Goal: Task Accomplishment & Management: Use online tool/utility

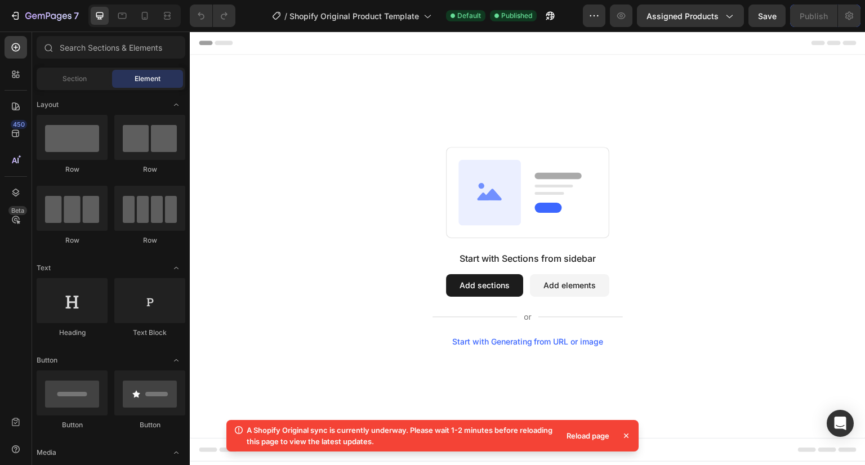
click at [580, 435] on div "Reload page" at bounding box center [588, 436] width 56 height 16
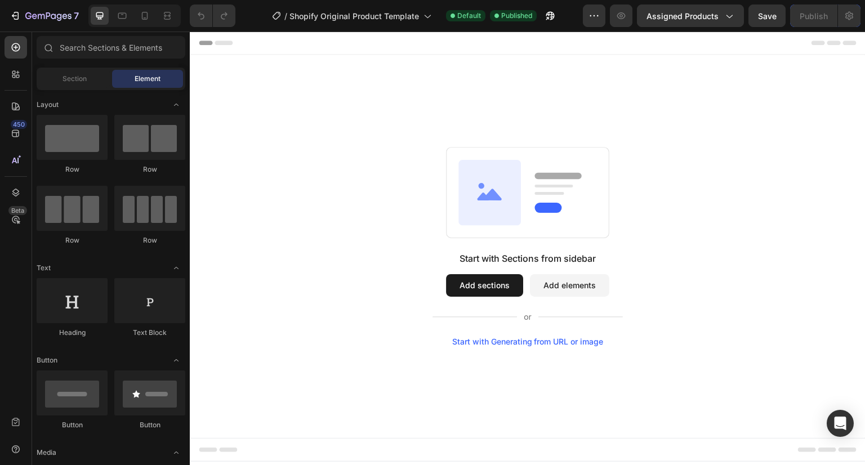
click at [508, 343] on div "Start with Generating from URL or image" at bounding box center [527, 341] width 151 height 9
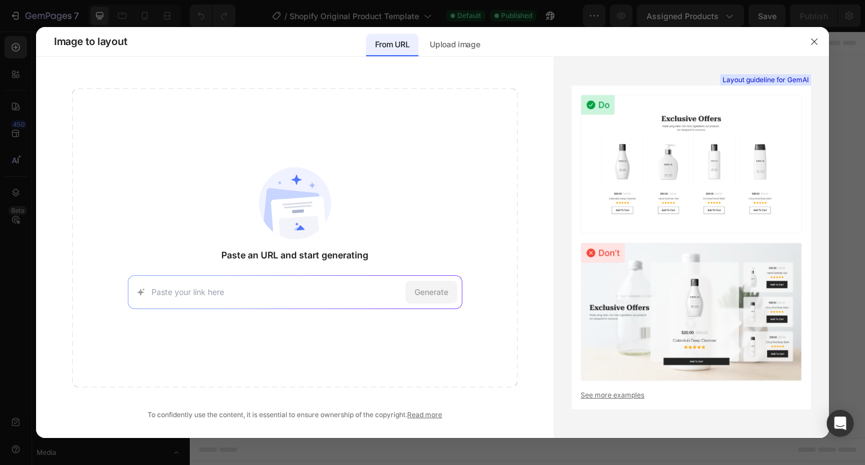
click at [362, 291] on input at bounding box center [275, 292] width 249 height 12
type input "[DOMAIN_NAME]"
click at [421, 298] on div "Generate" at bounding box center [431, 292] width 52 height 23
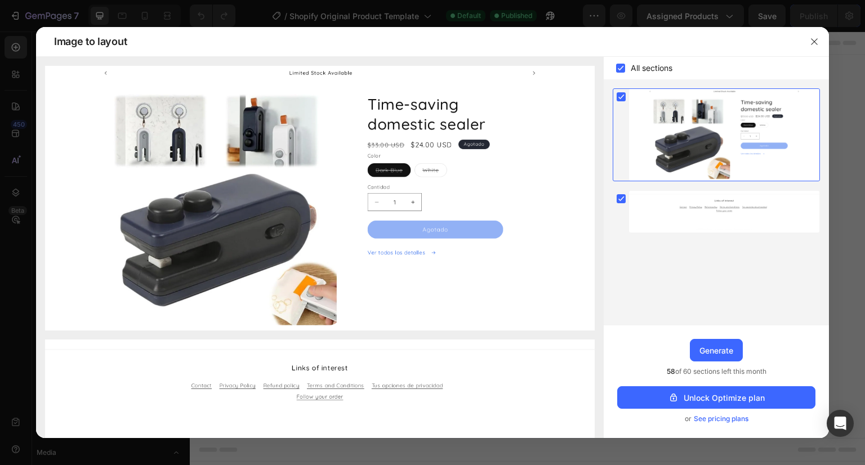
click at [709, 337] on div "Upgrade to Optimize plan and get unlimited generating sections and publish page…" at bounding box center [716, 381] width 225 height 113
click at [712, 346] on div "Generate" at bounding box center [716, 351] width 34 height 12
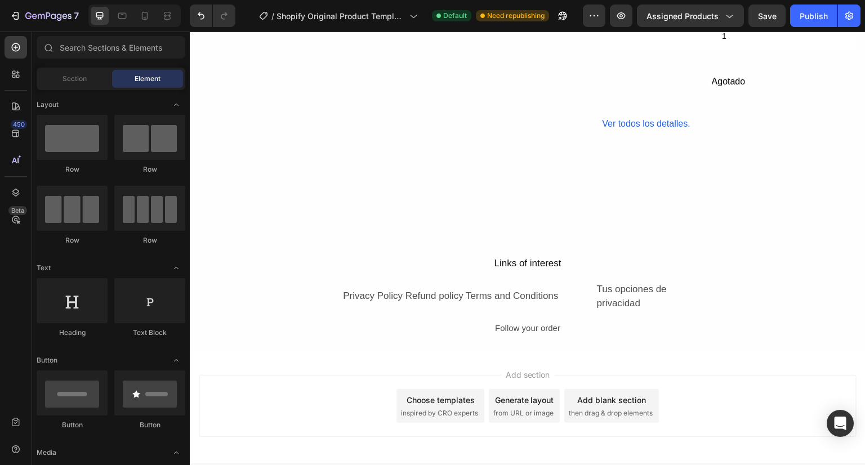
scroll to position [289, 0]
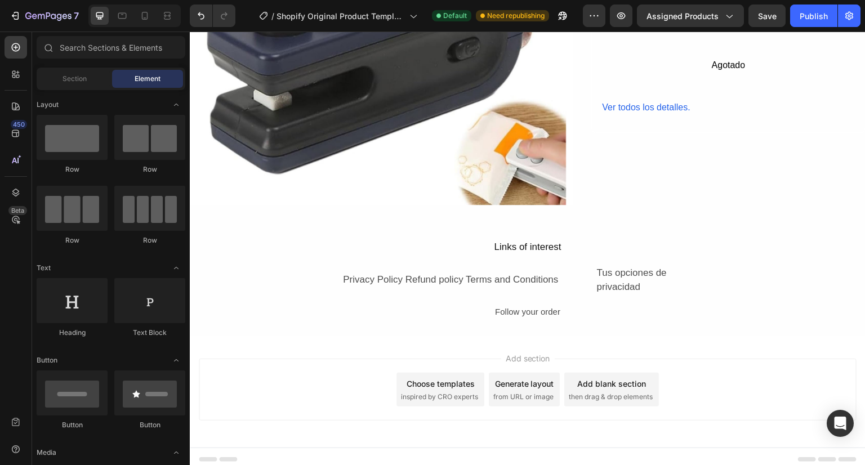
click at [441, 392] on span "inspired by CRO experts" at bounding box center [439, 397] width 77 height 10
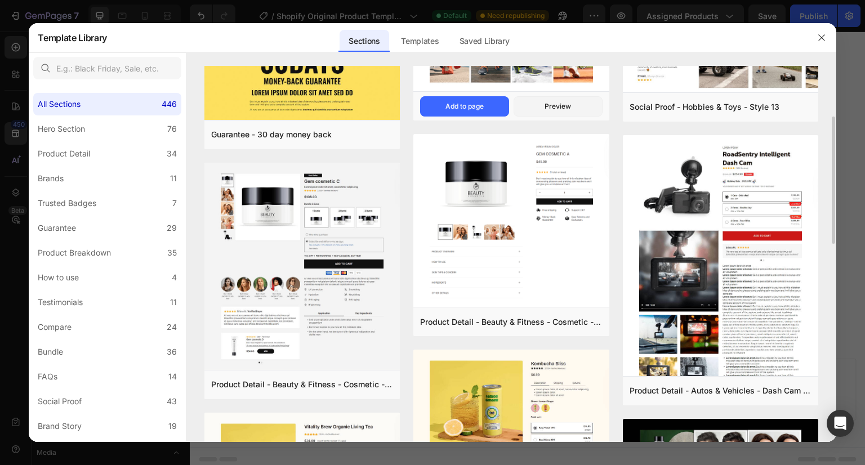
scroll to position [181, 0]
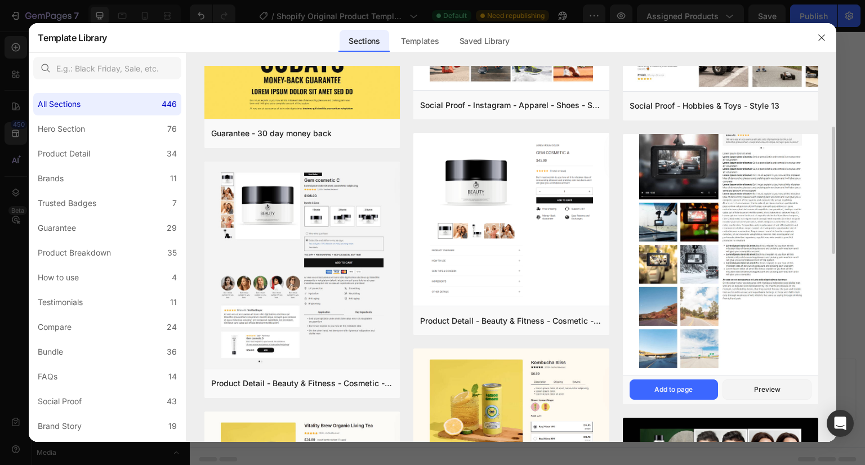
click at [707, 259] on img at bounding box center [720, 200] width 195 height 354
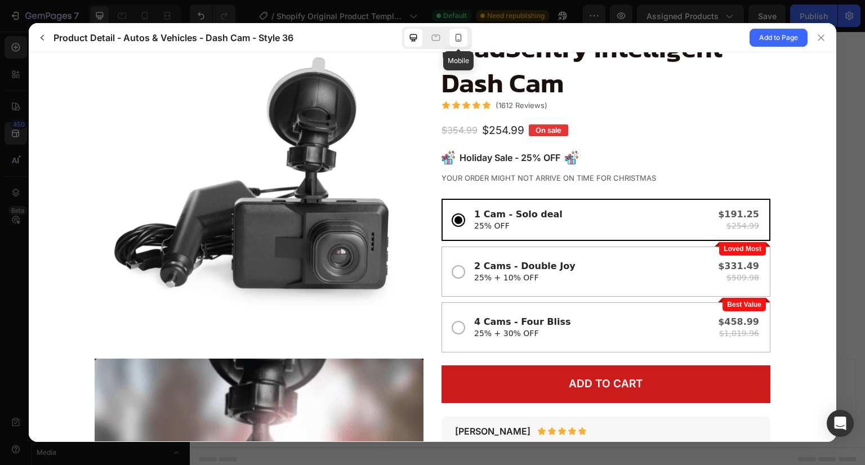
click at [455, 37] on icon at bounding box center [458, 37] width 11 height 11
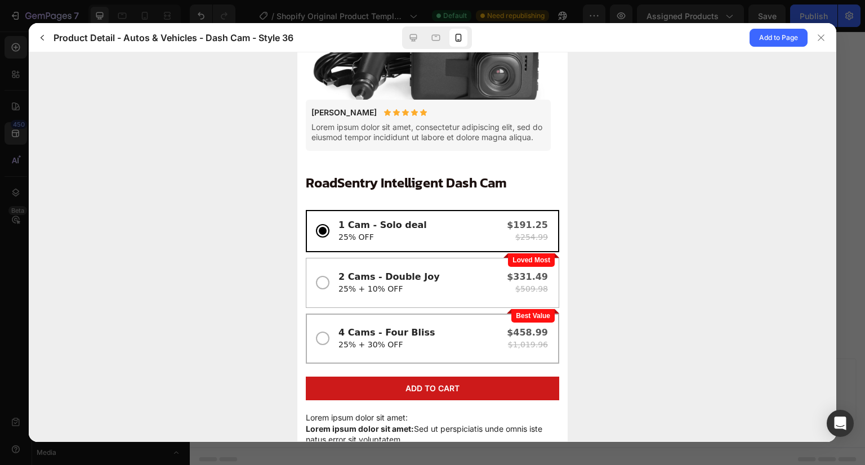
scroll to position [172, 0]
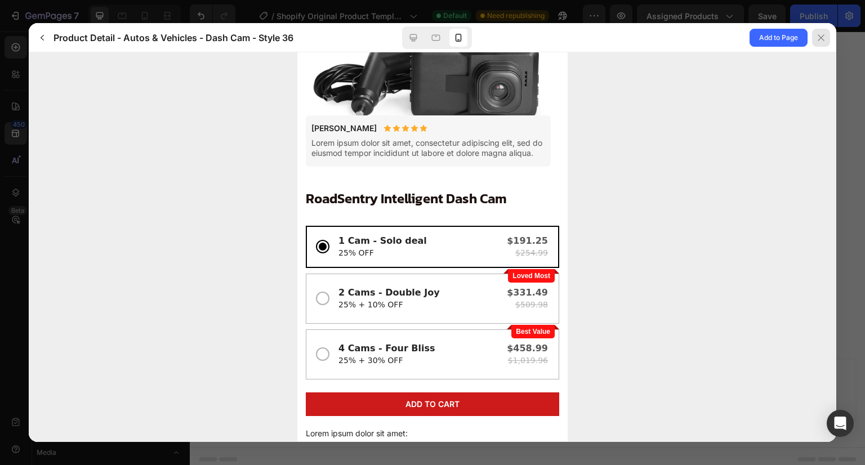
click at [824, 34] on icon at bounding box center [820, 37] width 9 height 9
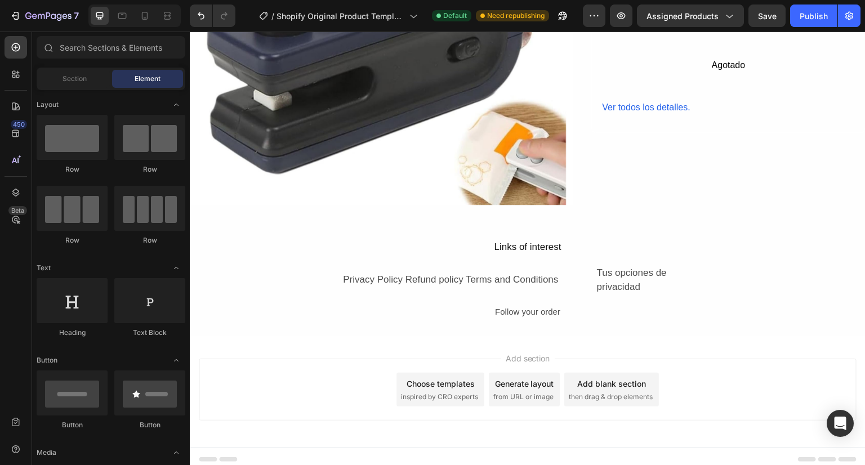
click at [454, 378] on div "Choose templates" at bounding box center [441, 384] width 68 height 12
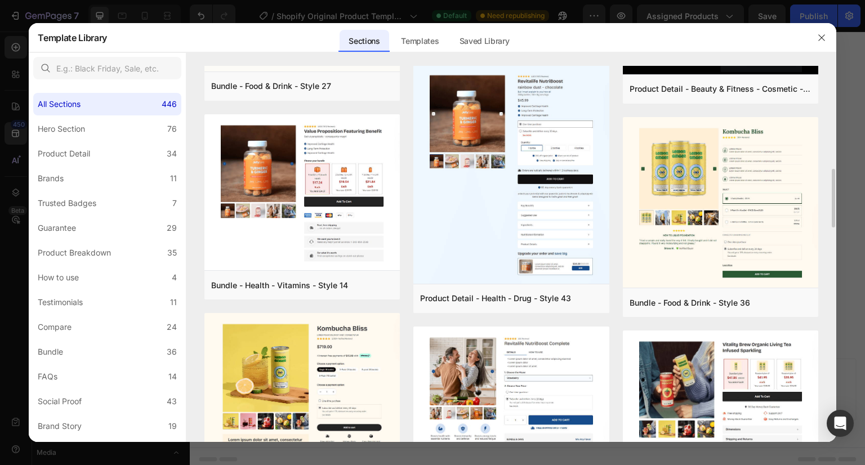
scroll to position [660, 0]
drag, startPoint x: 547, startPoint y: 325, endPoint x: 608, endPoint y: 367, distance: 73.7
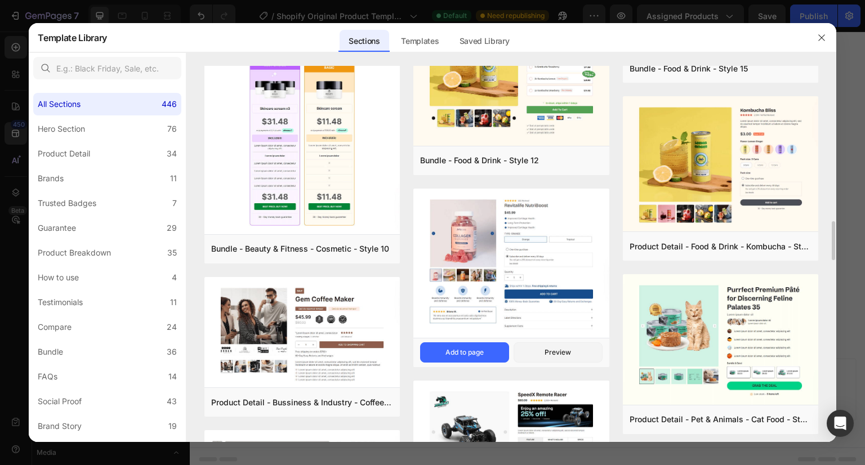
scroll to position [1504, 0]
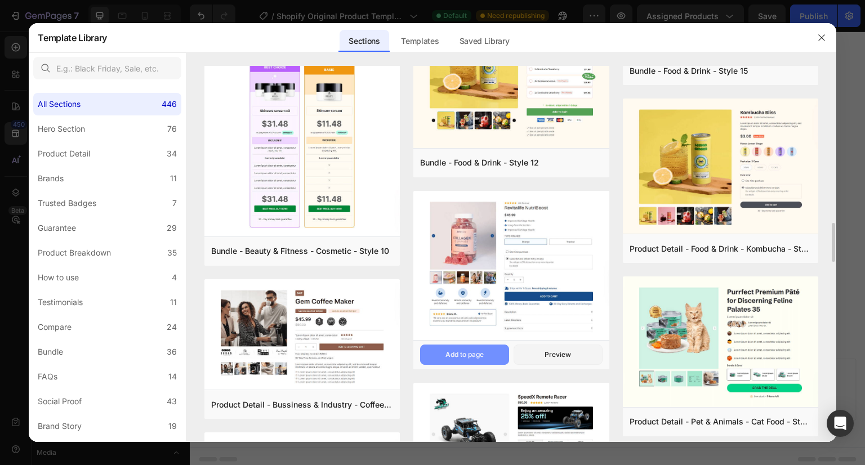
click at [492, 359] on button "Add to page" at bounding box center [464, 355] width 89 height 20
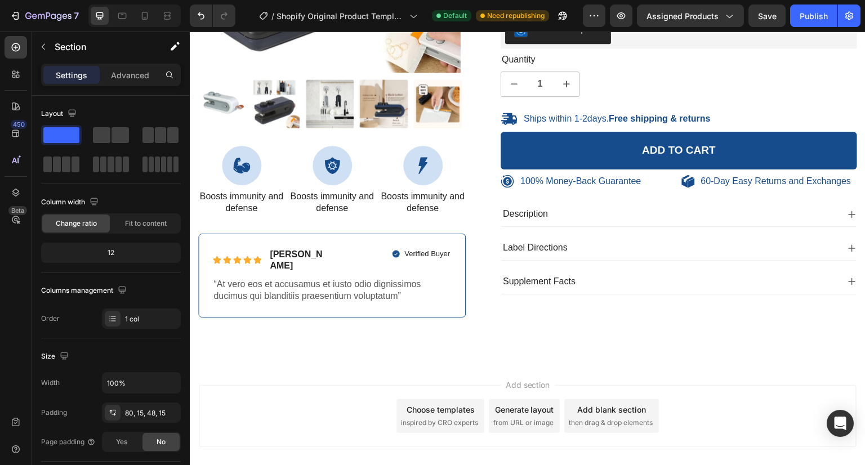
scroll to position [876, 0]
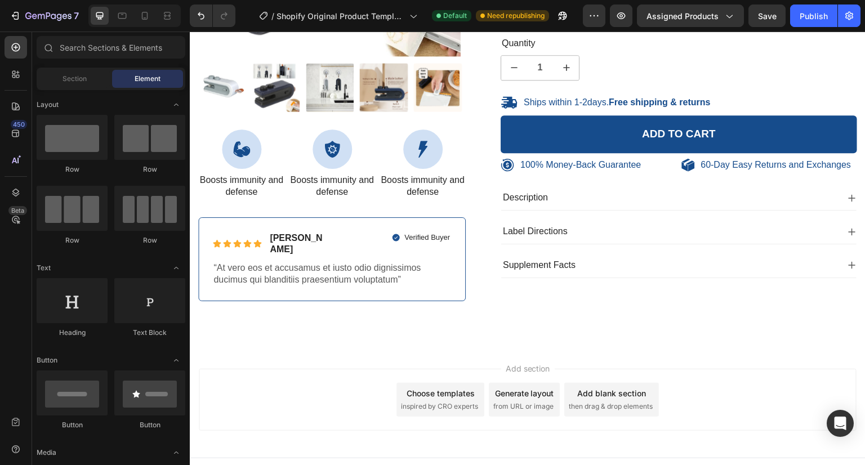
click at [462, 401] on span "inspired by CRO experts" at bounding box center [439, 406] width 77 height 10
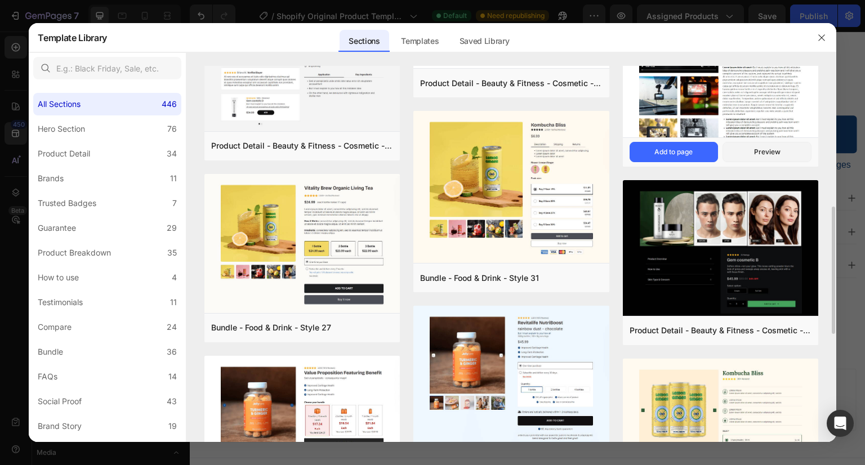
scroll to position [419, 0]
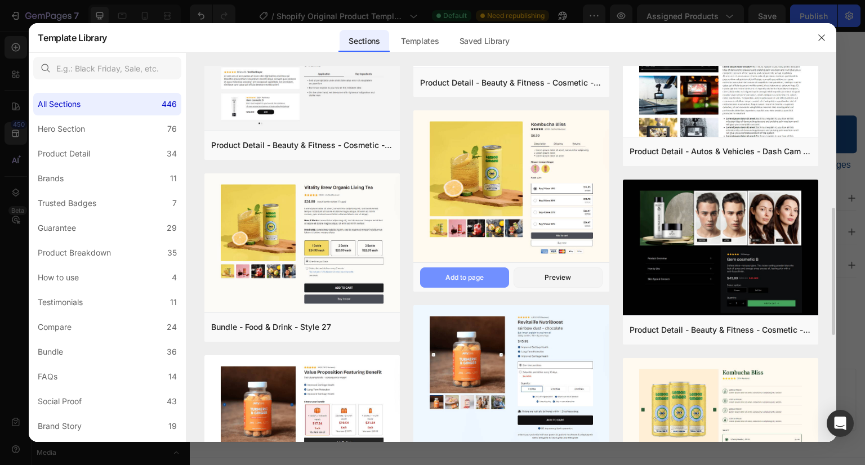
click at [466, 278] on div "Add to page" at bounding box center [464, 278] width 38 height 10
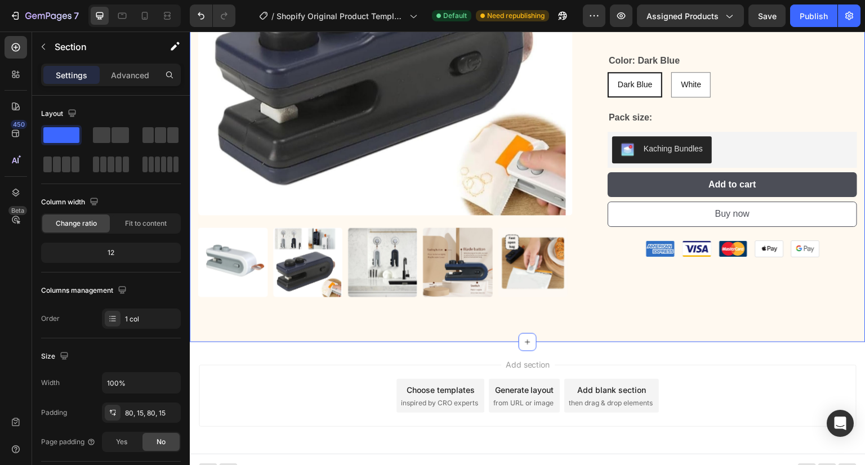
scroll to position [1417, 0]
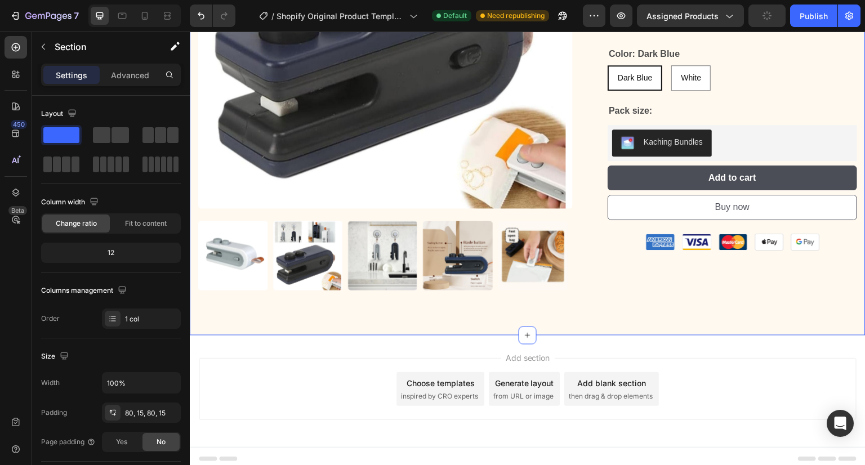
click at [447, 392] on span "inspired by CRO experts" at bounding box center [439, 396] width 77 height 10
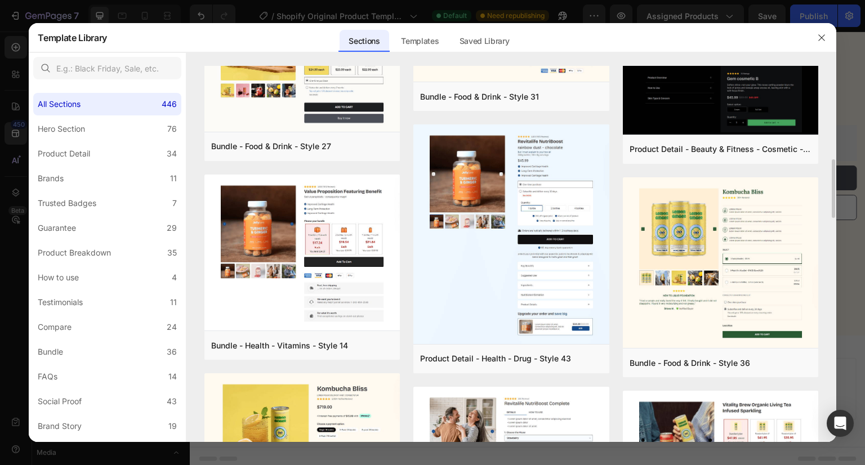
scroll to position [600, 0]
click at [477, 298] on img at bounding box center [510, 236] width 195 height 222
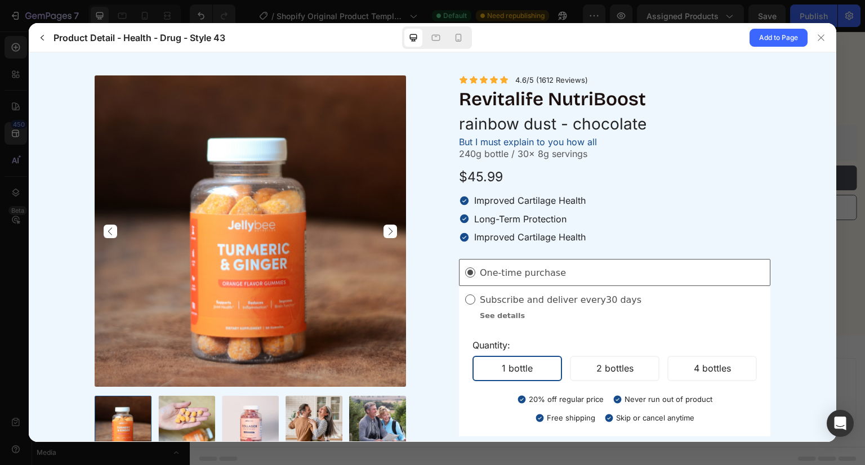
scroll to position [0, 0]
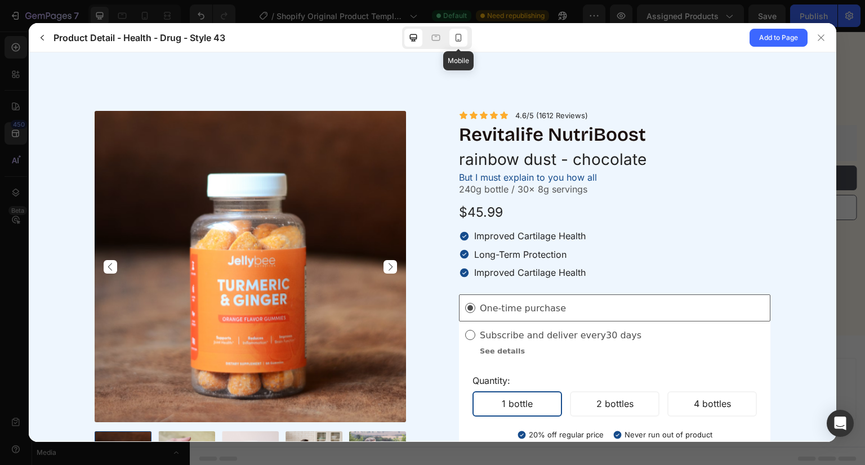
click at [457, 37] on icon at bounding box center [458, 37] width 11 height 11
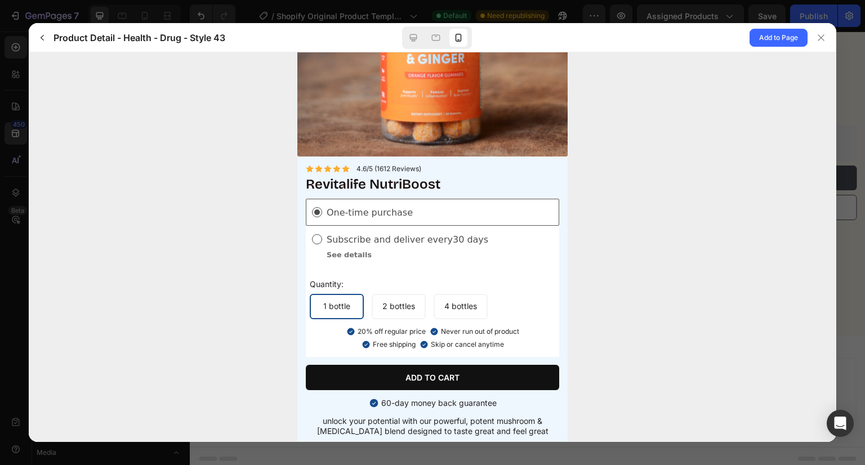
scroll to position [187, 0]
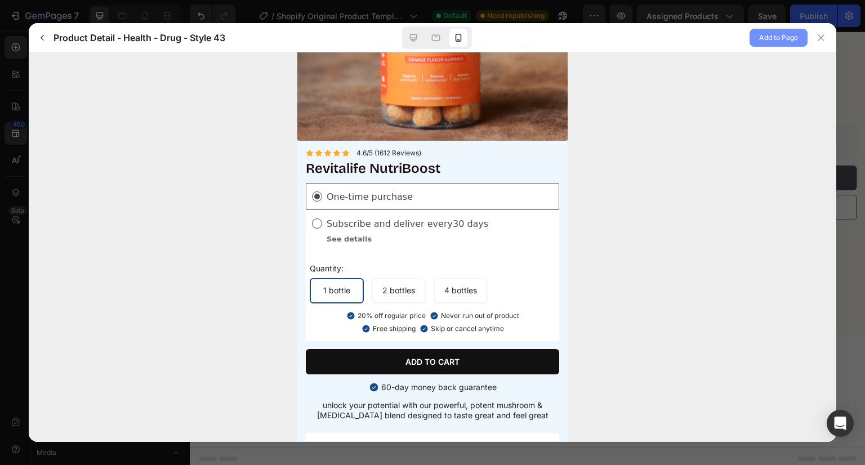
click at [765, 43] on span "Add to Page" at bounding box center [778, 38] width 39 height 14
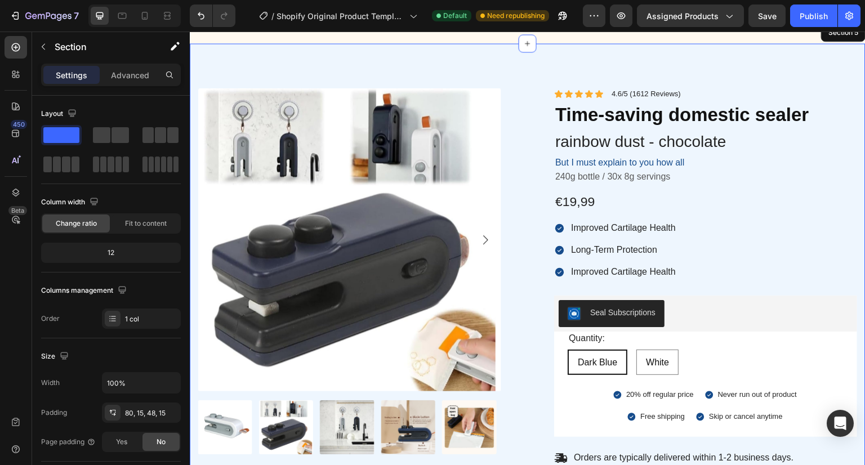
scroll to position [1716, 0]
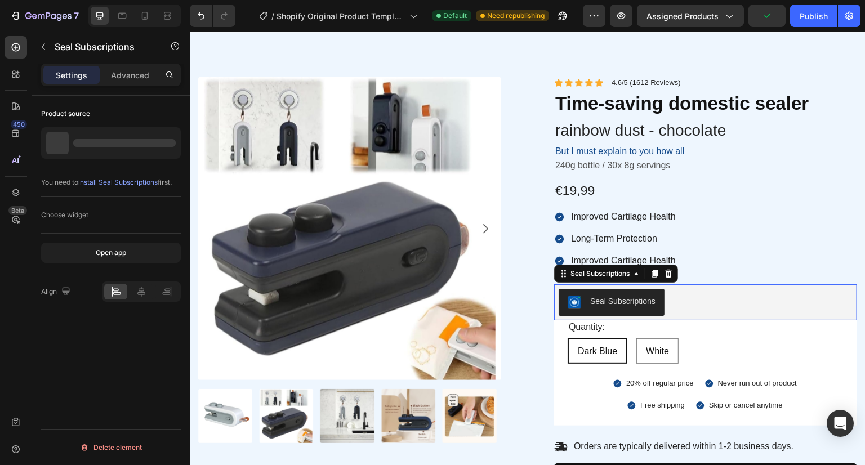
click at [635, 302] on div "Seal Subscriptions" at bounding box center [622, 302] width 65 height 12
click at [145, 297] on div at bounding box center [141, 292] width 23 height 16
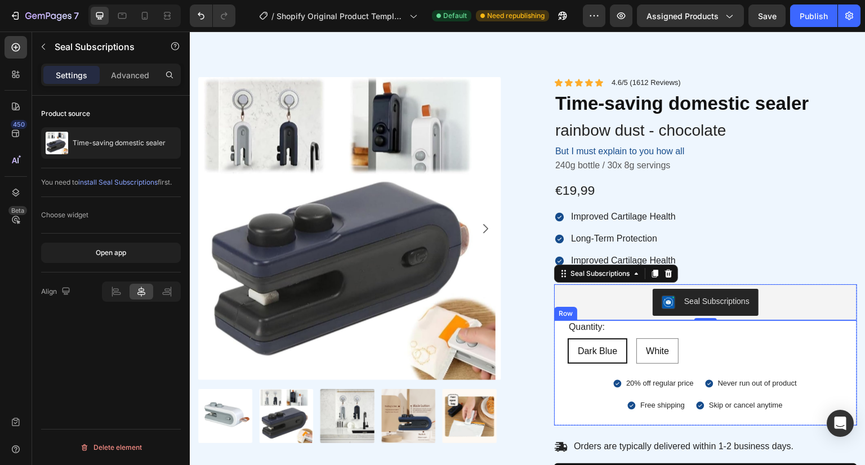
scroll to position [1806, 0]
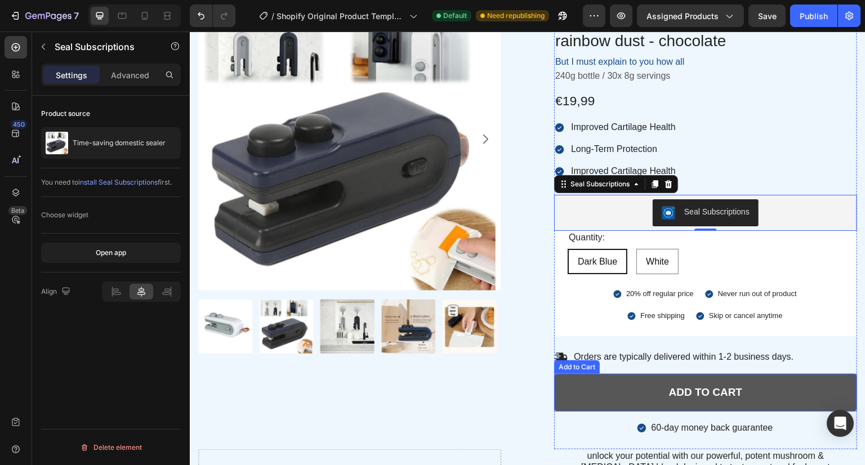
click at [624, 395] on button "ADD to cart" at bounding box center [705, 393] width 303 height 38
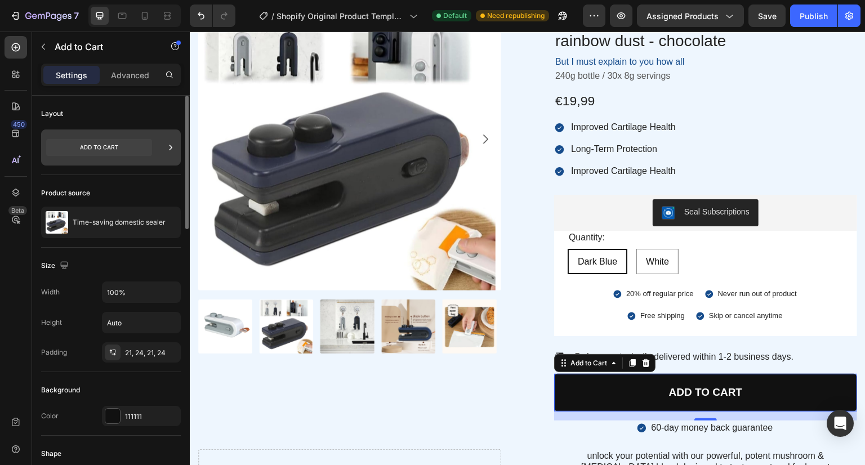
click at [165, 149] on icon at bounding box center [170, 147] width 11 height 11
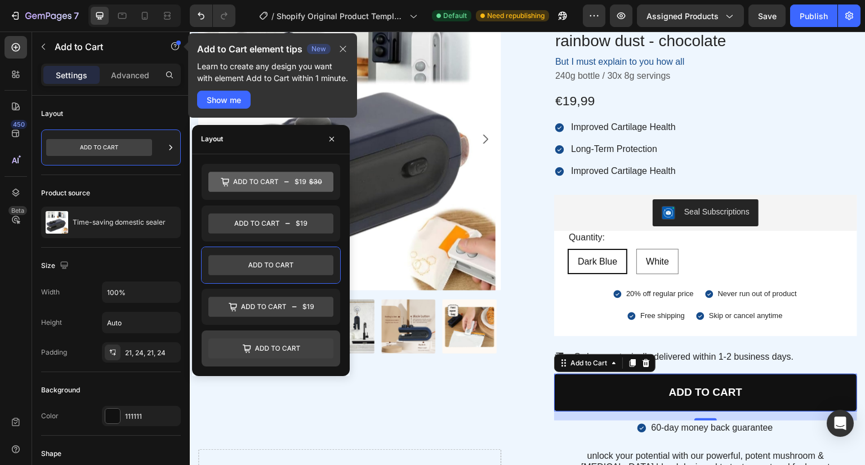
click at [282, 347] on icon at bounding box center [277, 348] width 45 height 5
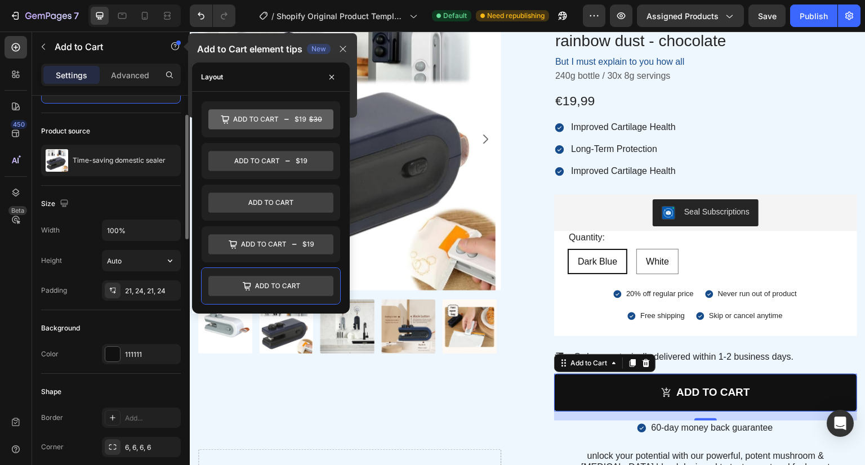
scroll to position [63, 0]
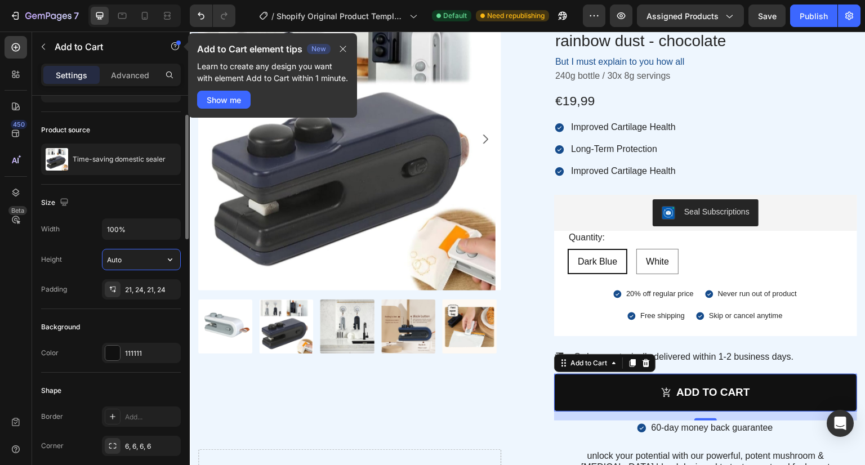
click at [121, 254] on input "Auto" at bounding box center [141, 259] width 78 height 20
click at [169, 259] on icon "button" at bounding box center [170, 259] width 5 height 3
click at [146, 204] on div "Size" at bounding box center [111, 203] width 140 height 18
click at [169, 229] on icon "button" at bounding box center [170, 229] width 5 height 3
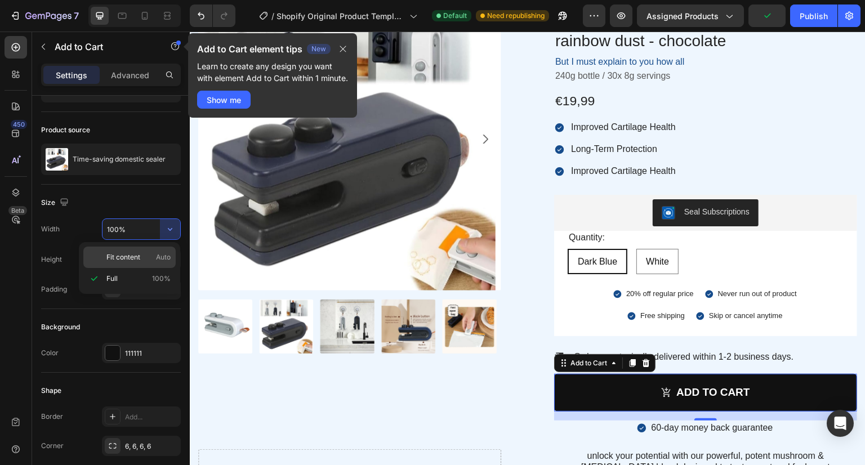
click at [139, 253] on span "Fit content" at bounding box center [123, 257] width 34 height 10
type input "Auto"
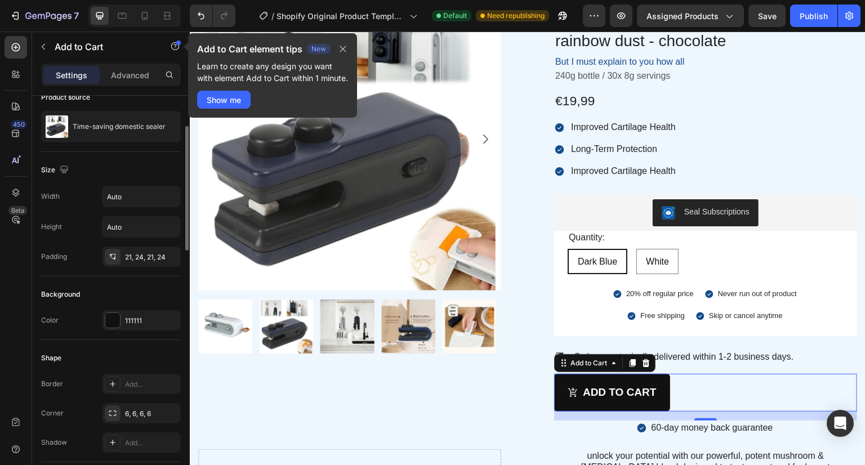
scroll to position [96, 0]
click at [149, 257] on div "21, 24, 21, 24" at bounding box center [141, 257] width 33 height 10
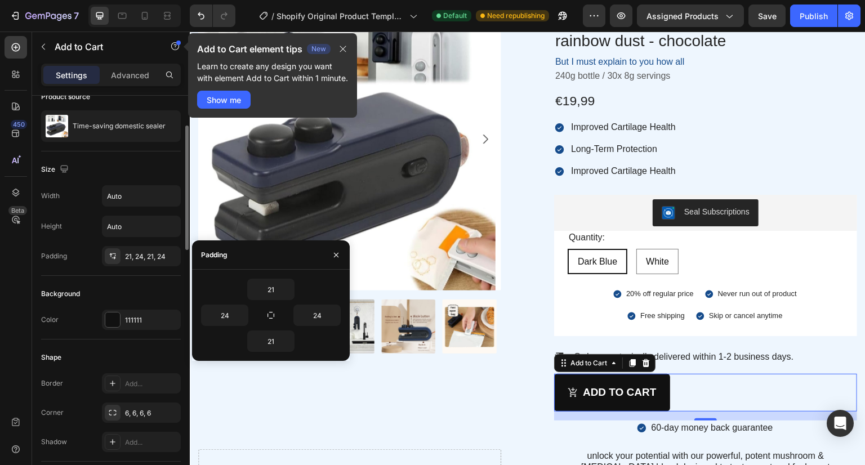
click at [101, 271] on div "Size Width Auto Height Auto Padding 21, 24, 21, 24" at bounding box center [111, 213] width 140 height 124
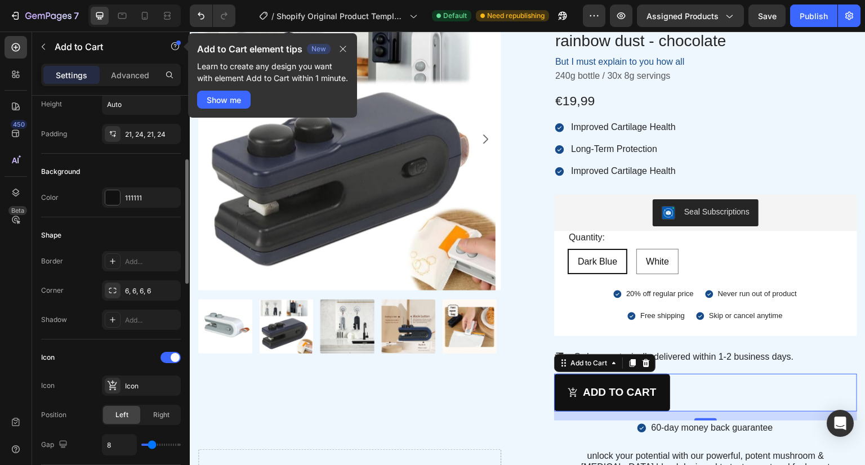
scroll to position [218, 0]
click at [144, 289] on div "6, 6, 6, 6" at bounding box center [141, 291] width 33 height 10
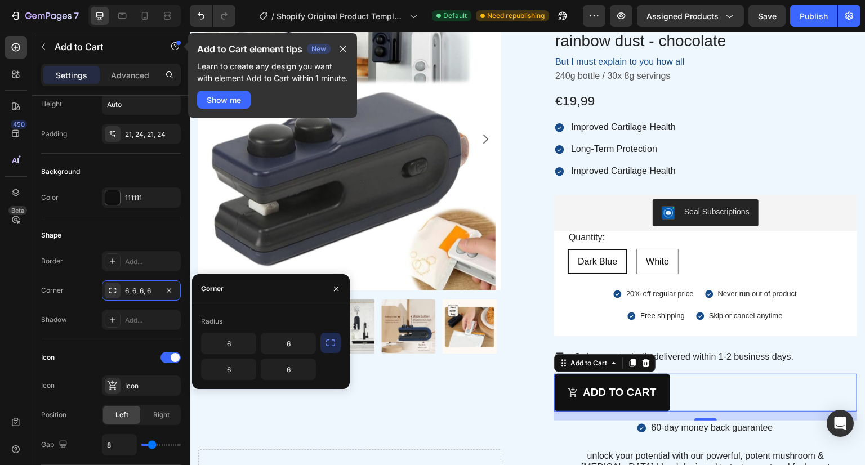
click at [333, 346] on icon "button" at bounding box center [330, 342] width 11 height 11
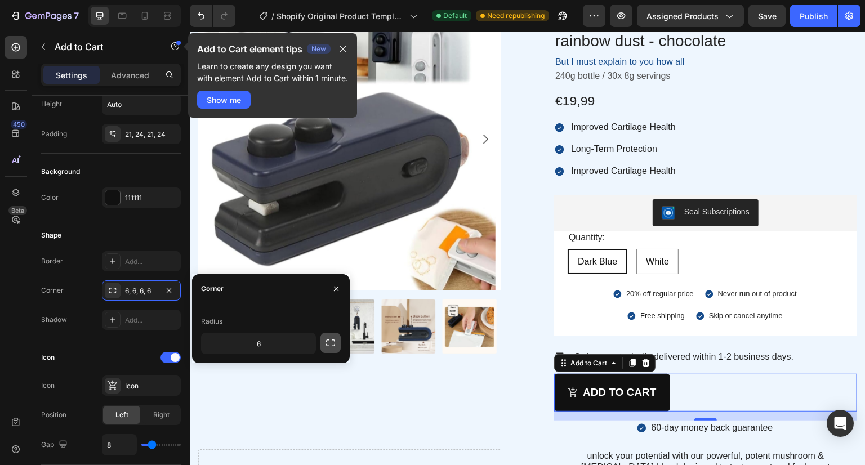
click at [333, 346] on icon "button" at bounding box center [330, 342] width 11 height 11
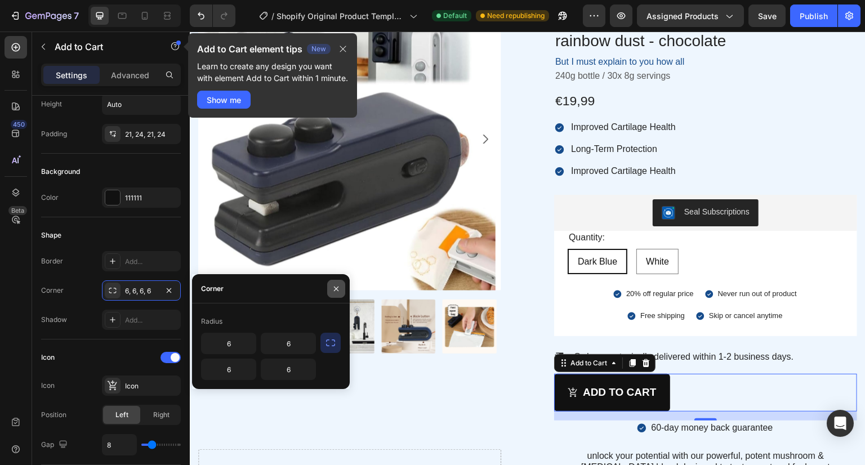
click at [337, 294] on button "button" at bounding box center [336, 289] width 18 height 18
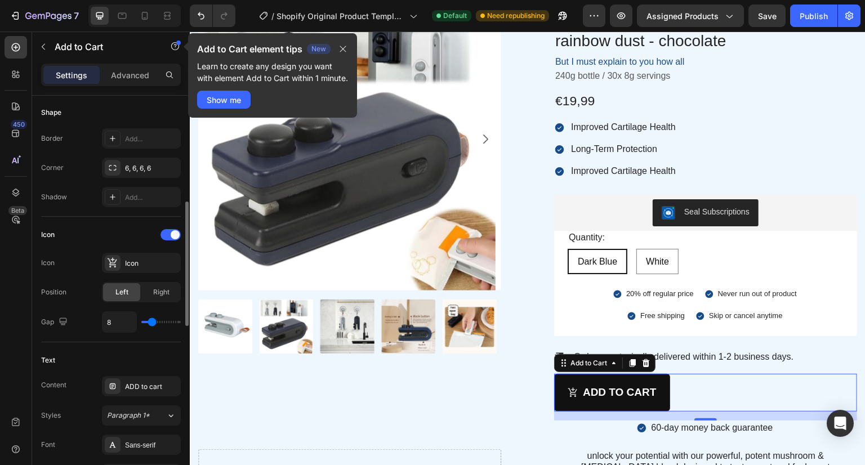
scroll to position [342, 0]
click at [151, 297] on div "Right" at bounding box center [160, 292] width 37 height 18
click at [116, 291] on span "Left" at bounding box center [121, 292] width 13 height 10
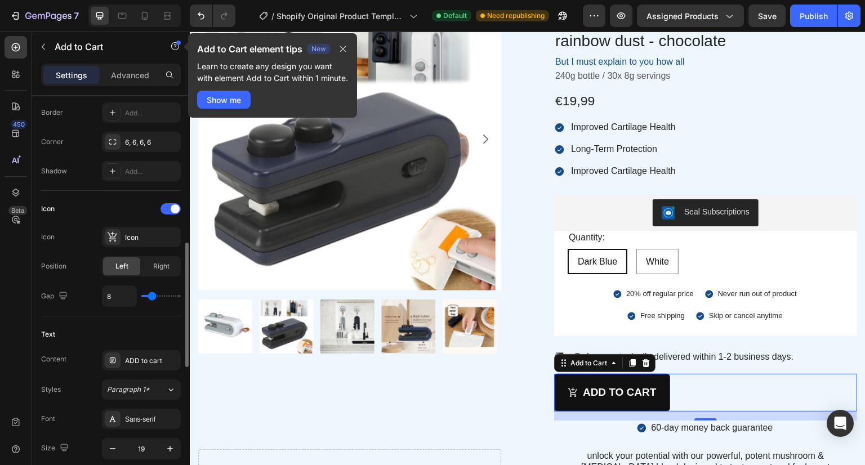
scroll to position [399, 0]
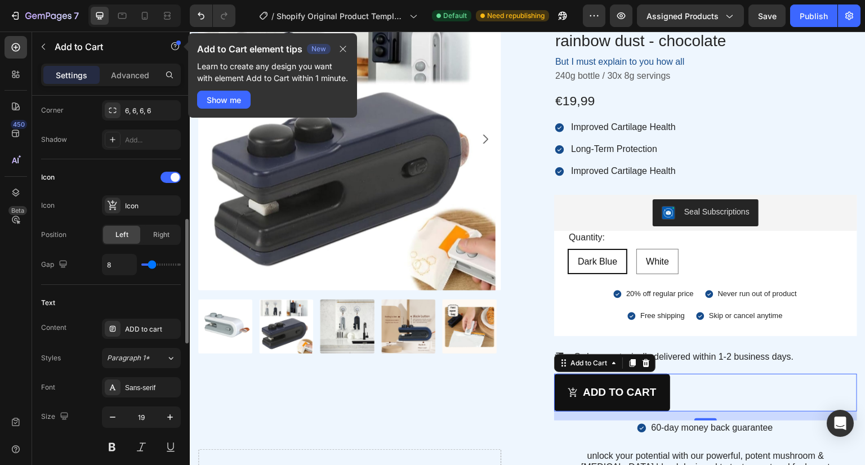
click at [149, 348] on button "Paragraph 1*" at bounding box center [141, 358] width 79 height 20
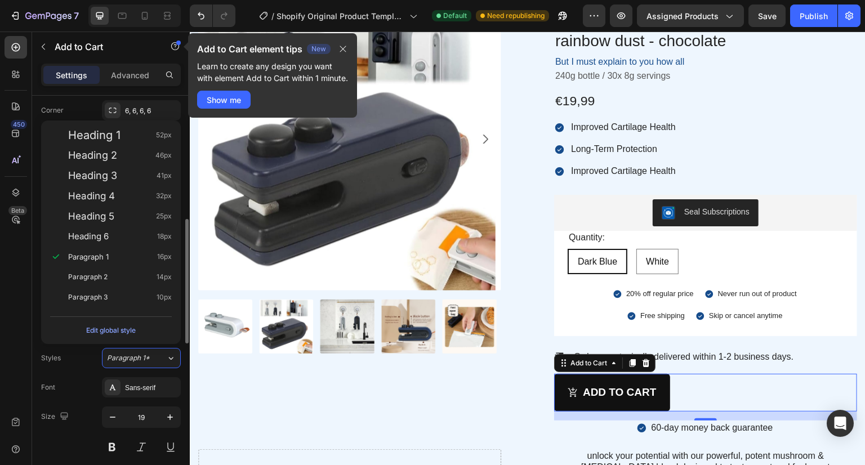
click at [149, 348] on button "Paragraph 1*" at bounding box center [141, 358] width 79 height 20
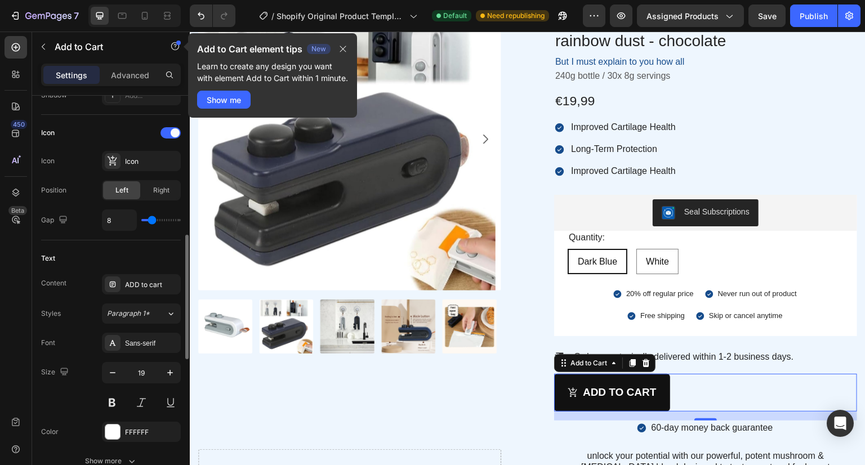
scroll to position [444, 0]
click at [144, 344] on div "Sans-serif" at bounding box center [151, 342] width 53 height 10
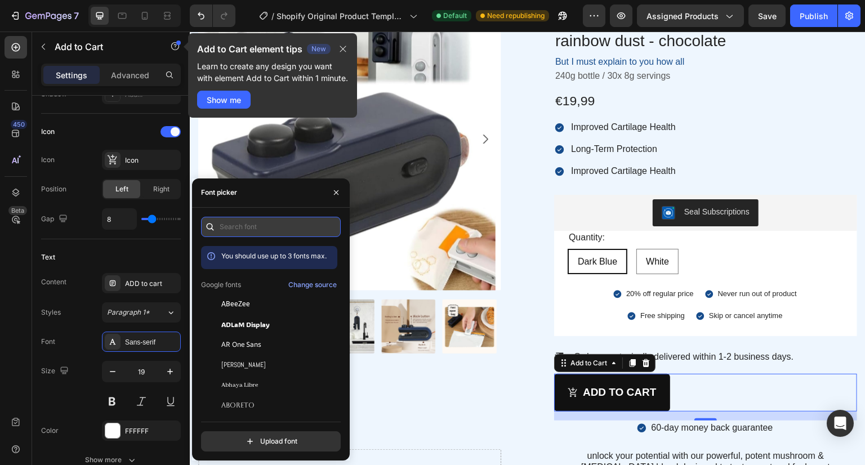
click at [266, 224] on input "text" at bounding box center [271, 227] width 140 height 20
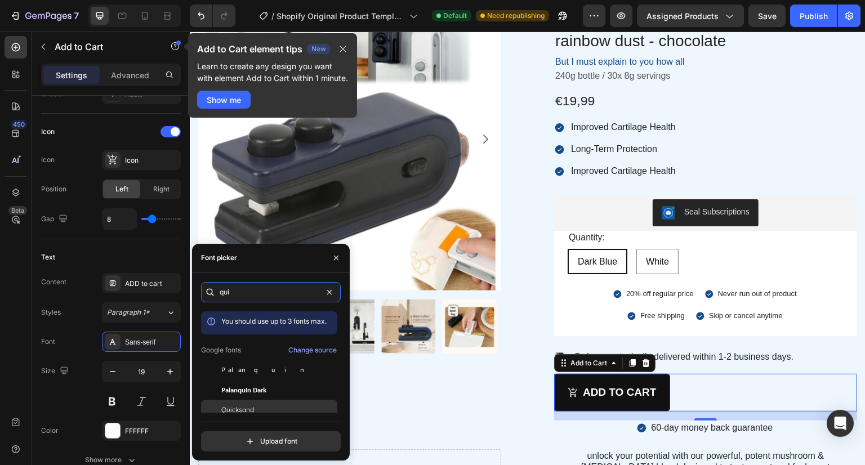
type input "qui"
click at [246, 410] on span "Quicksand" at bounding box center [237, 410] width 33 height 10
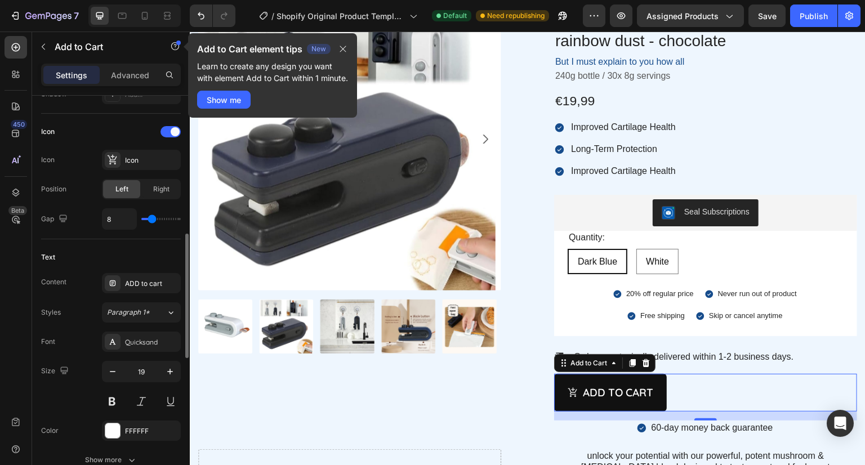
click at [92, 384] on div "Size 19" at bounding box center [111, 386] width 140 height 51
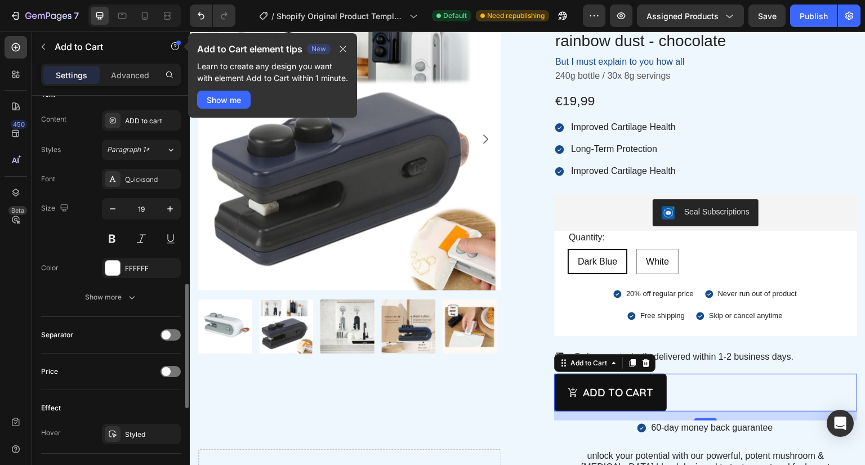
scroll to position [669, 0]
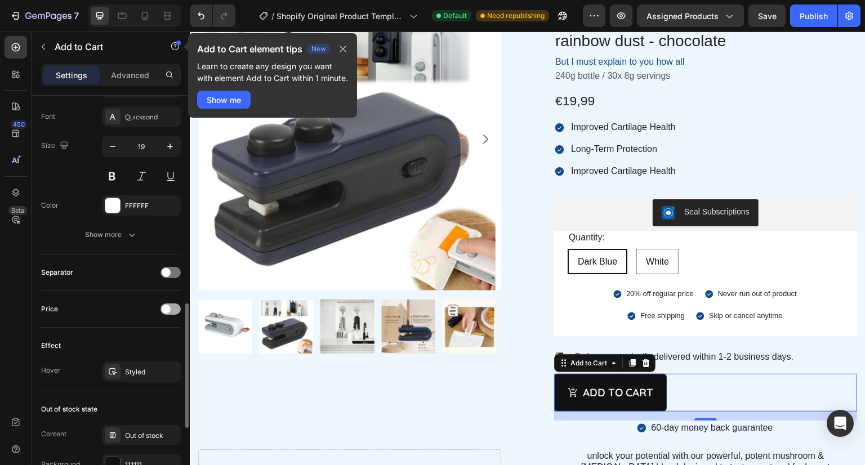
click at [172, 308] on div at bounding box center [170, 308] width 20 height 11
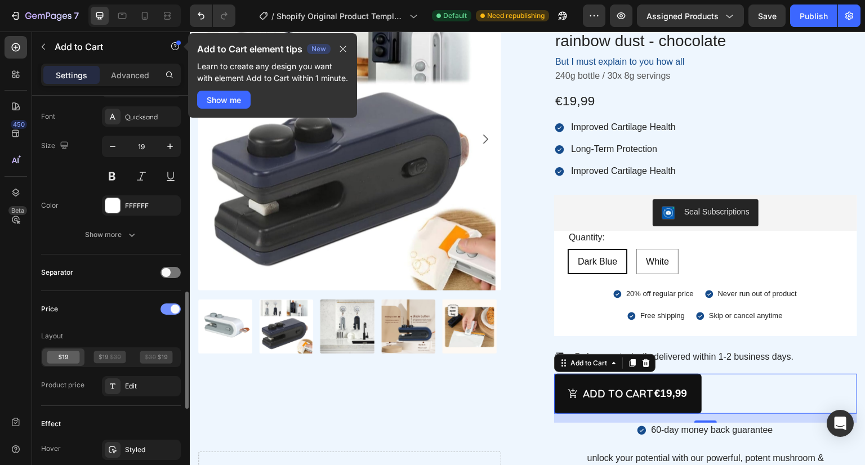
click at [172, 308] on span at bounding box center [175, 309] width 9 height 9
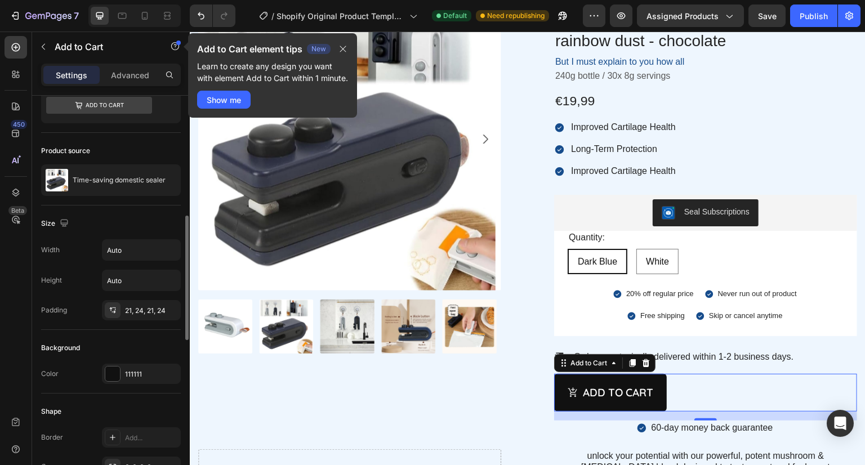
scroll to position [0, 0]
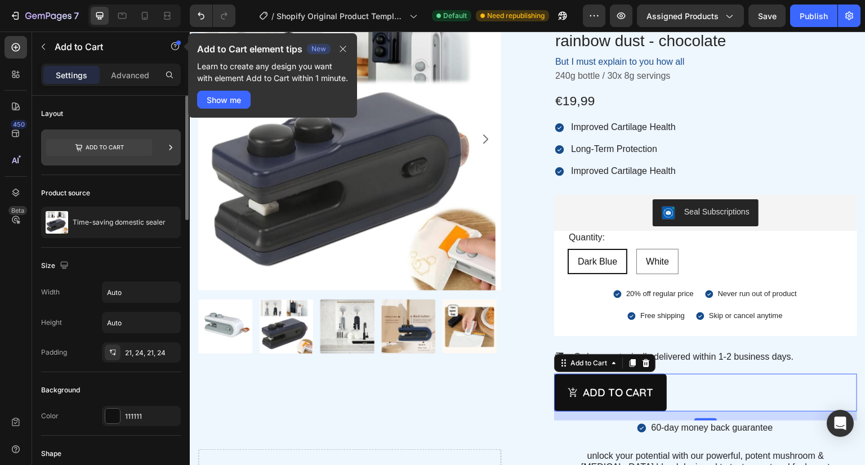
click at [171, 149] on icon at bounding box center [170, 147] width 11 height 11
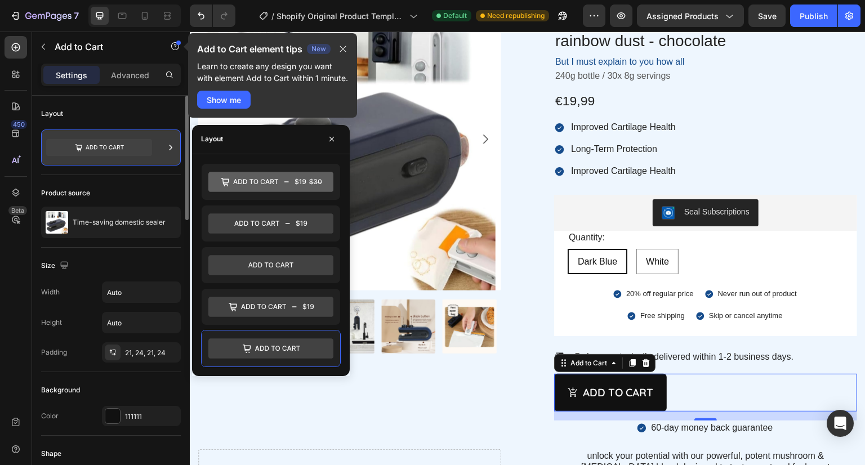
click at [171, 149] on icon at bounding box center [170, 147] width 11 height 11
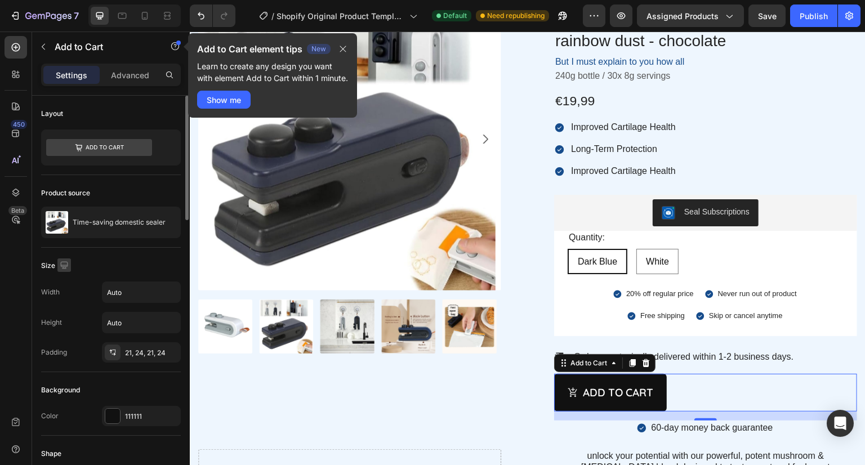
click at [61, 264] on icon "button" at bounding box center [64, 265] width 11 height 11
click at [68, 324] on icon "button" at bounding box center [66, 323] width 11 height 11
type input "14"
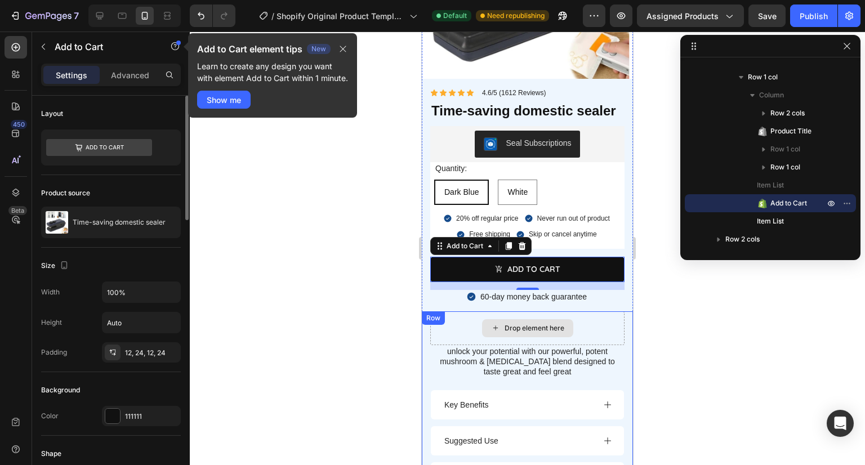
scroll to position [1880, 0]
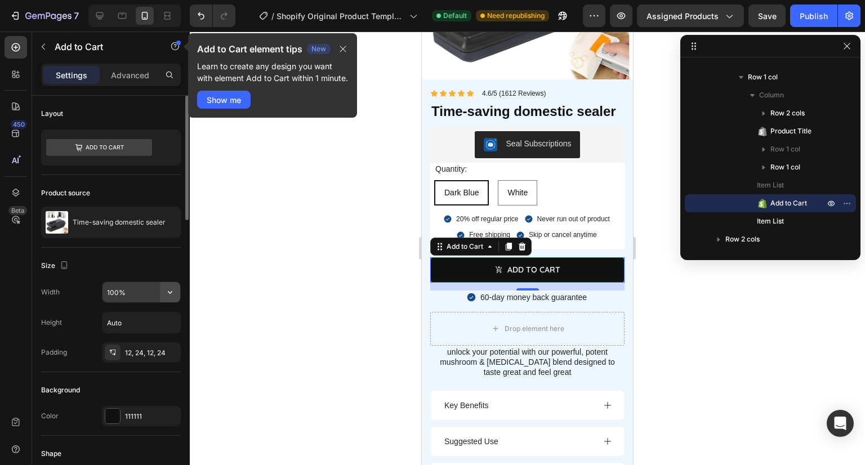
click at [178, 296] on button "button" at bounding box center [170, 292] width 20 height 20
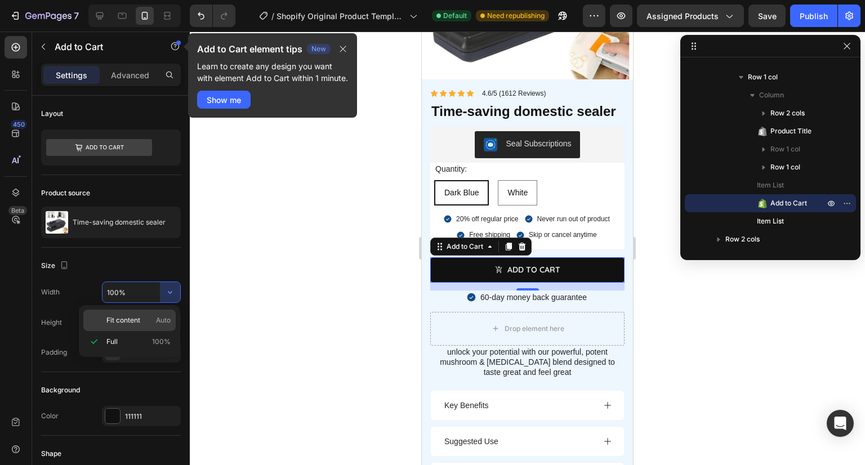
click at [160, 324] on span "Auto" at bounding box center [163, 320] width 15 height 10
type input "Auto"
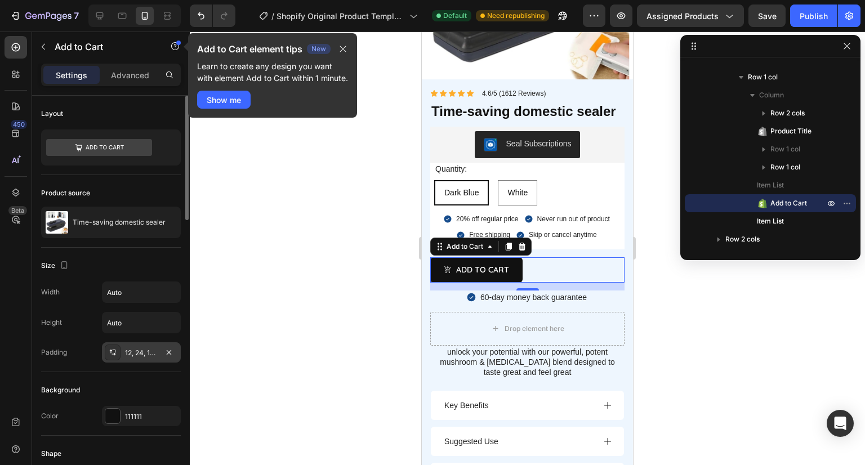
click at [111, 350] on icon at bounding box center [112, 352] width 9 height 9
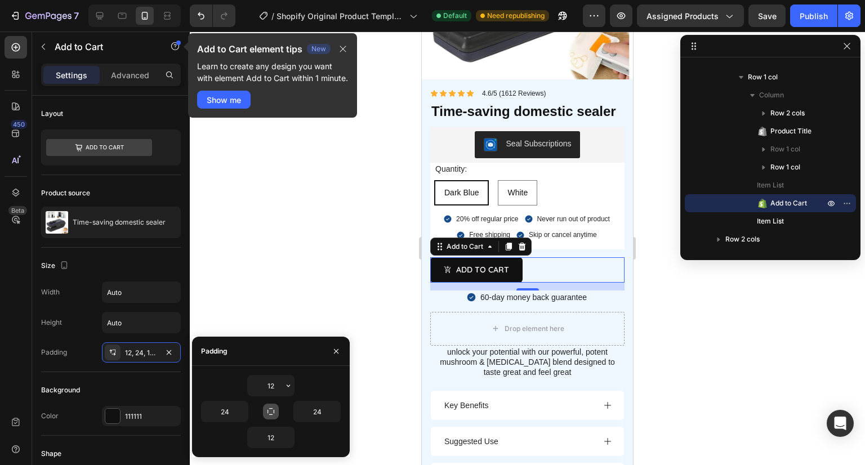
click at [268, 411] on icon "button" at bounding box center [270, 411] width 7 height 7
type input "12"
click at [268, 411] on icon "button" at bounding box center [270, 412] width 6 height 6
click at [268, 411] on icon "button" at bounding box center [270, 411] width 7 height 7
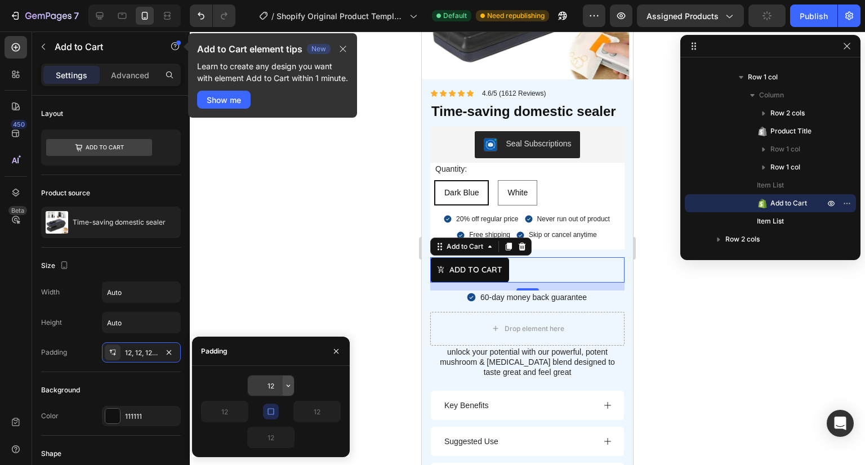
click at [284, 390] on icon "button" at bounding box center [288, 385] width 9 height 9
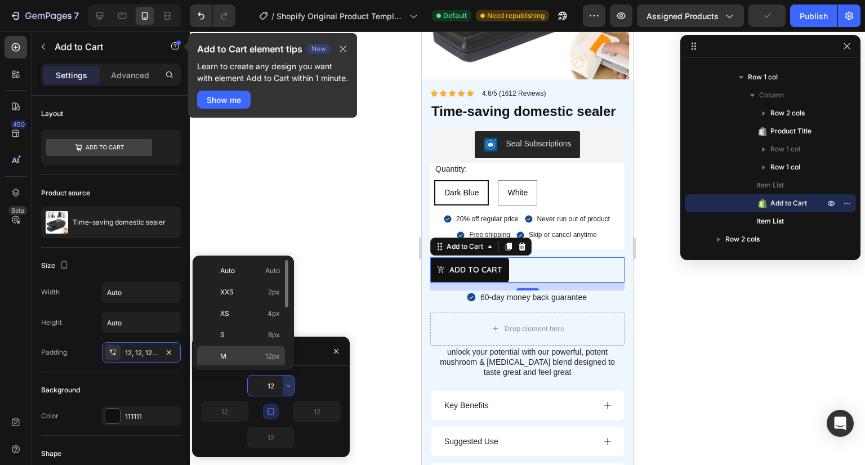
click at [256, 350] on div "M 12px" at bounding box center [241, 356] width 88 height 21
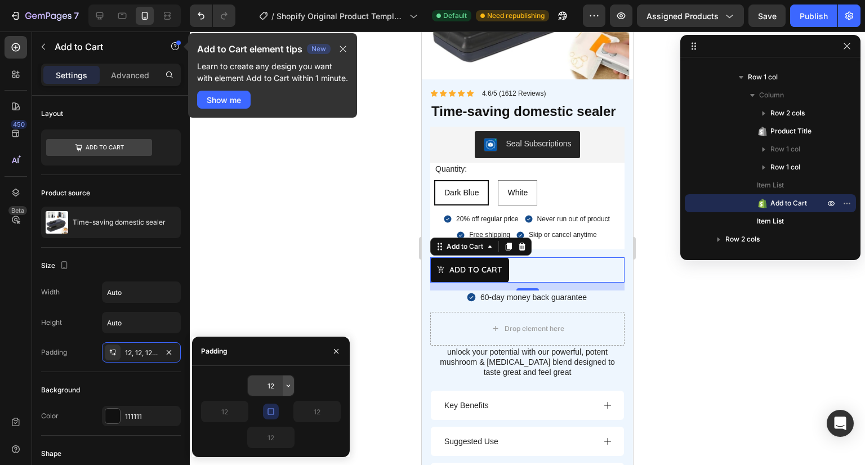
click at [285, 386] on icon "button" at bounding box center [288, 385] width 9 height 9
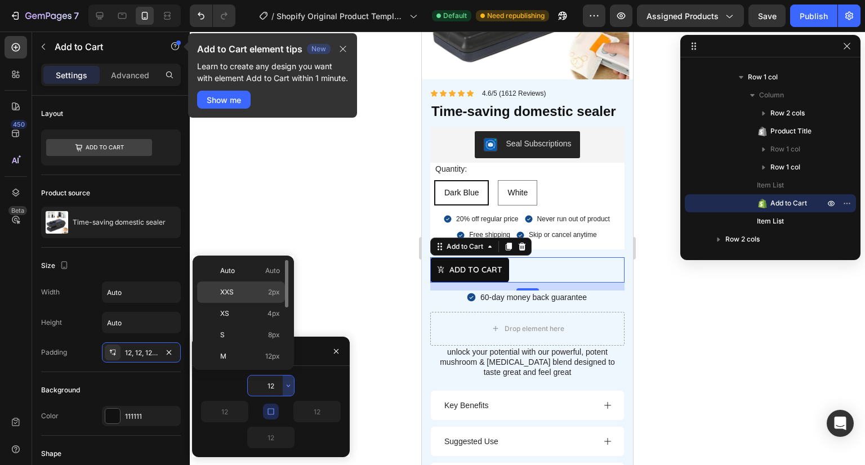
click at [247, 291] on p "XXS 2px" at bounding box center [250, 292] width 60 height 10
type input "2"
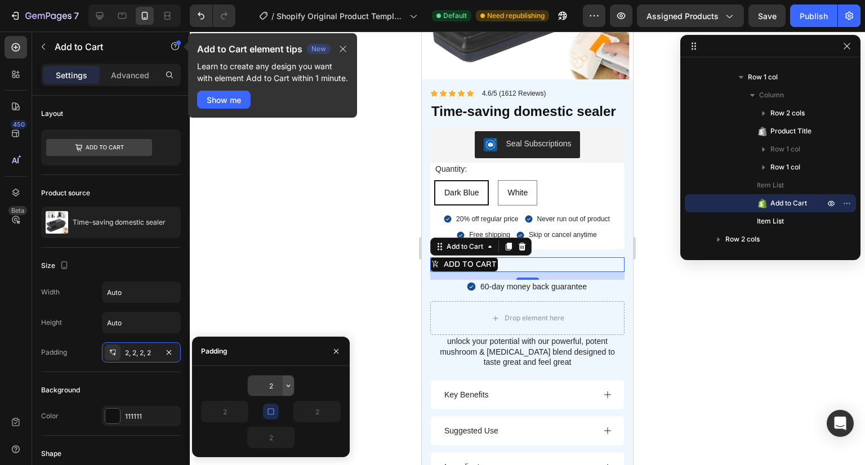
click at [286, 392] on button "button" at bounding box center [288, 386] width 11 height 20
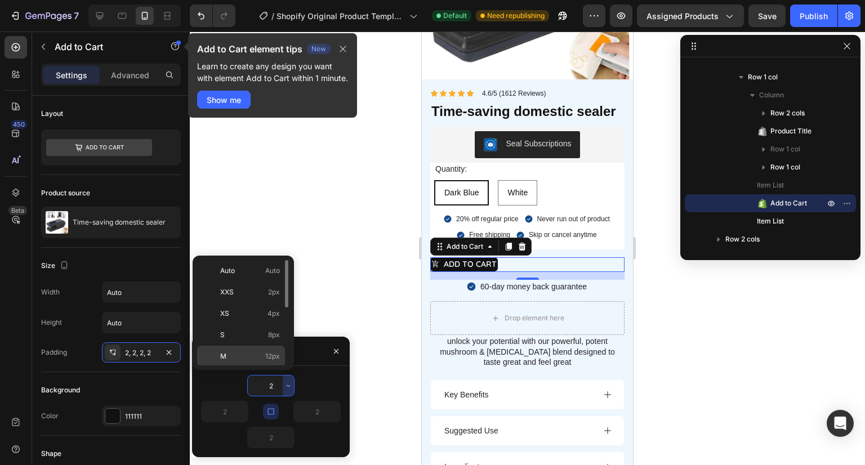
click at [226, 357] on p "M 12px" at bounding box center [250, 356] width 60 height 10
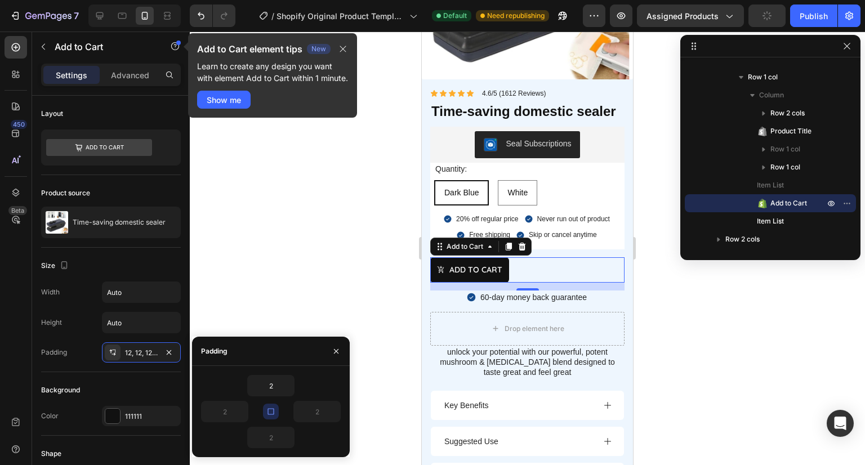
type input "12"
click at [133, 378] on div "Background Color 111111" at bounding box center [111, 404] width 140 height 64
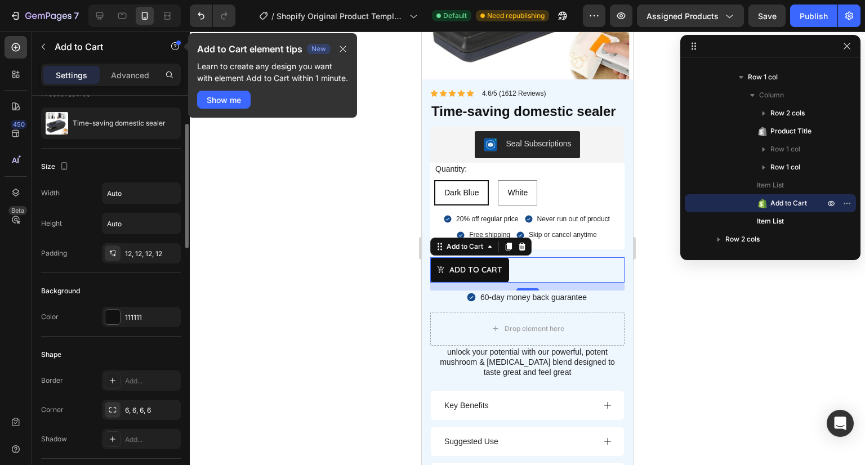
scroll to position [100, 0]
click at [133, 378] on div "Add..." at bounding box center [151, 380] width 53 height 10
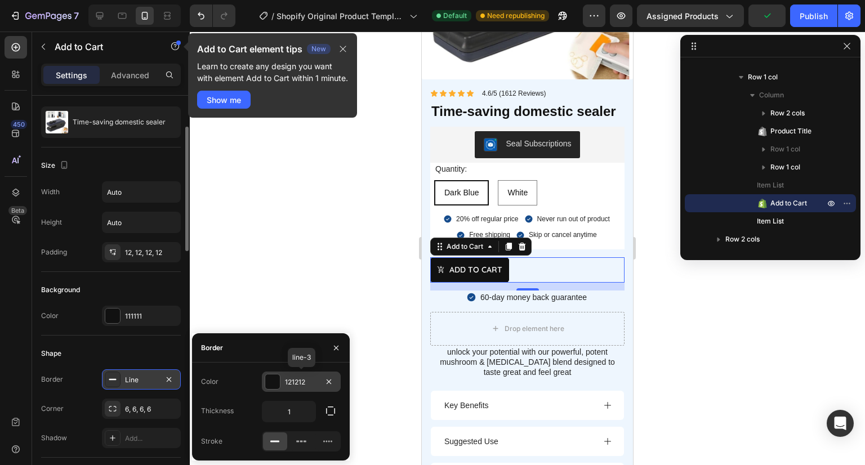
click at [293, 383] on div "121212" at bounding box center [301, 382] width 33 height 10
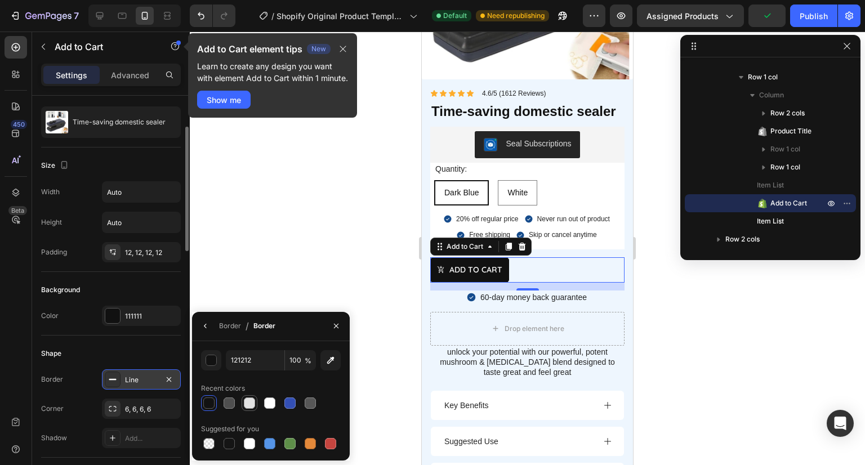
click at [250, 399] on div at bounding box center [249, 403] width 11 height 11
click at [271, 401] on div at bounding box center [269, 403] width 11 height 11
click at [230, 444] on div at bounding box center [229, 443] width 11 height 11
click at [268, 402] on div at bounding box center [269, 403] width 11 height 11
type input "FFFFFF"
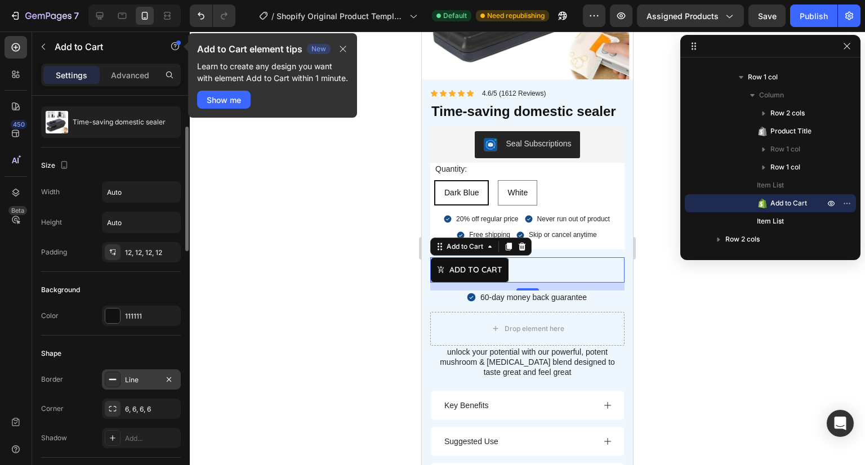
click at [132, 347] on div "Shape" at bounding box center [111, 354] width 140 height 18
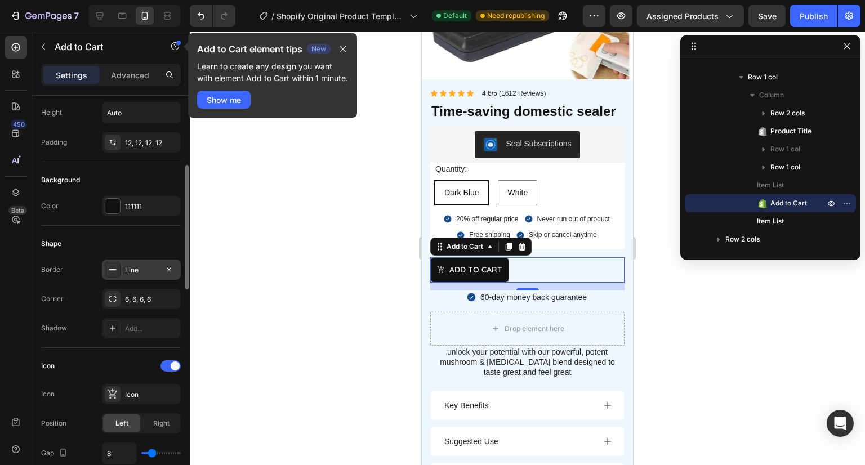
scroll to position [215, 0]
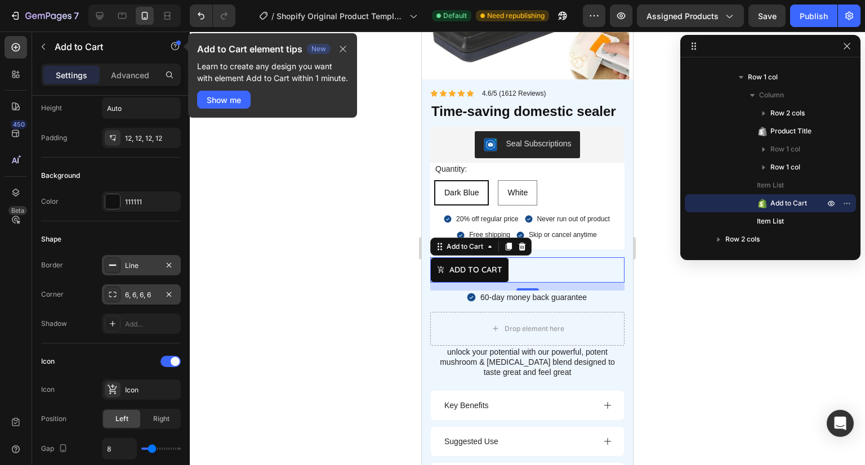
click at [154, 293] on div "6, 6, 6, 6" at bounding box center [141, 295] width 33 height 10
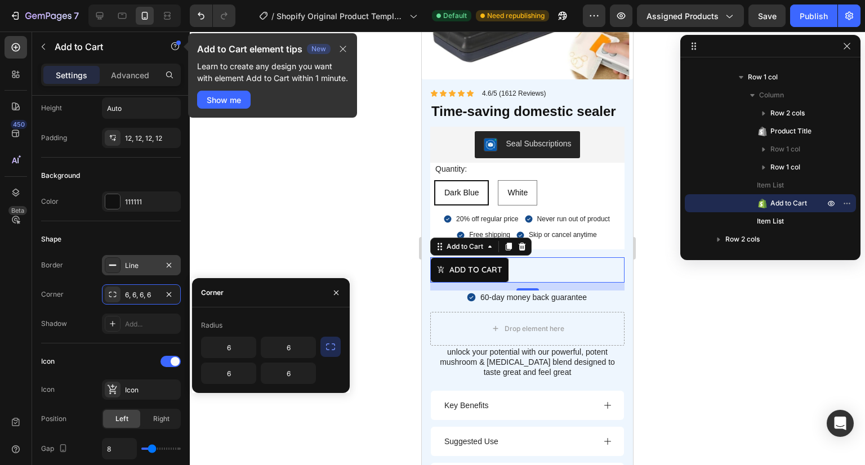
click at [329, 350] on icon "button" at bounding box center [330, 346] width 11 height 11
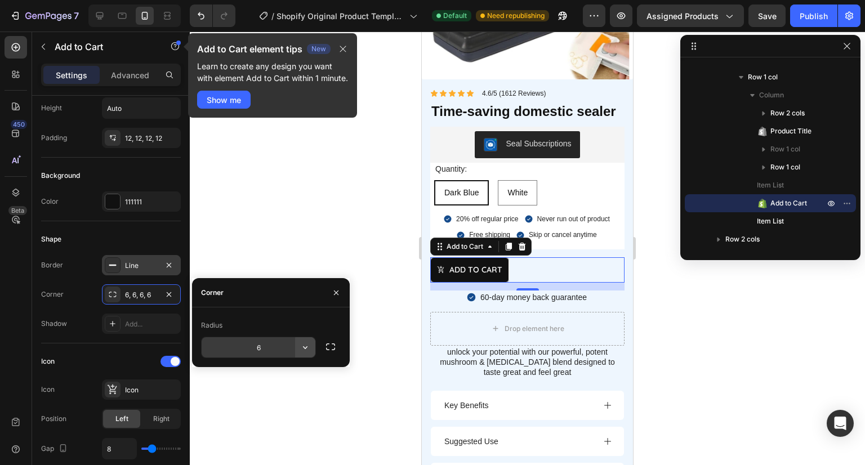
click at [309, 347] on icon "button" at bounding box center [305, 347] width 11 height 11
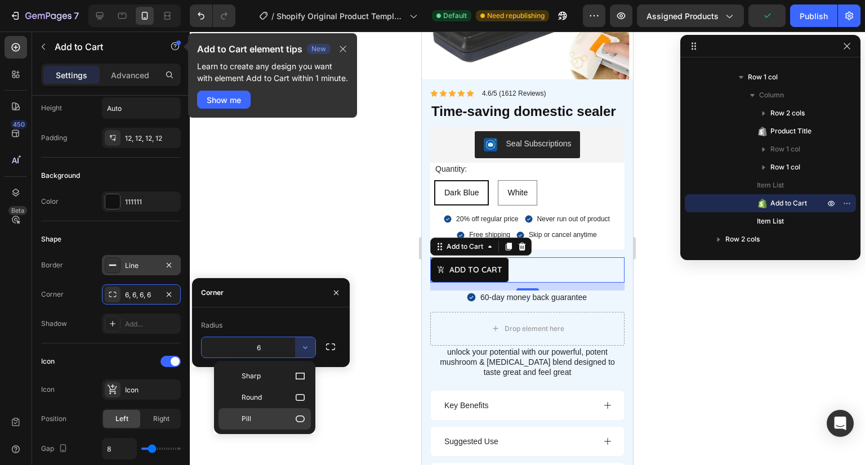
click at [297, 416] on icon at bounding box center [300, 419] width 9 height 7
type input "9999"
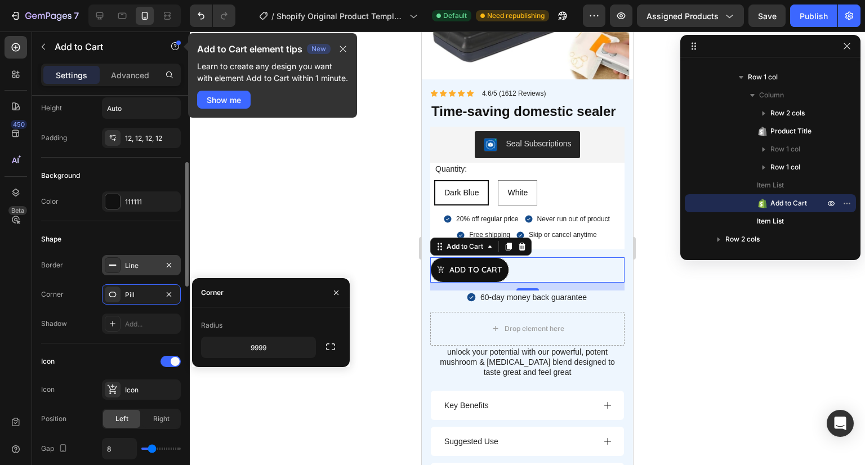
click at [78, 298] on div "Corner Pill" at bounding box center [111, 294] width 140 height 20
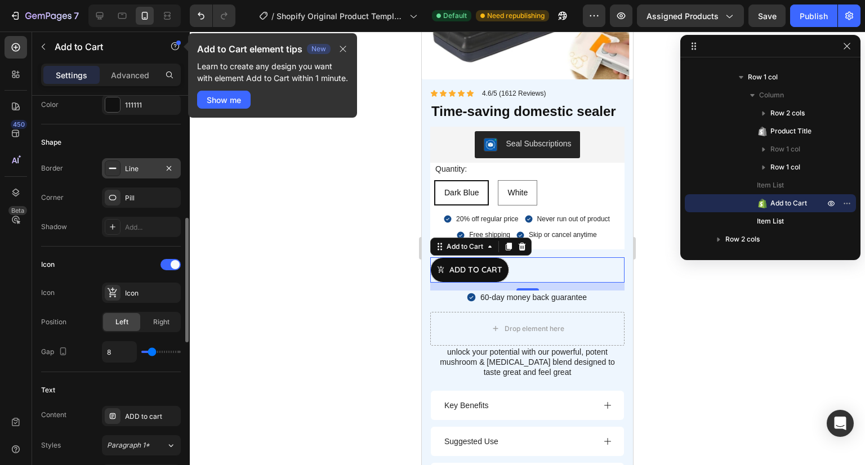
scroll to position [332, 0]
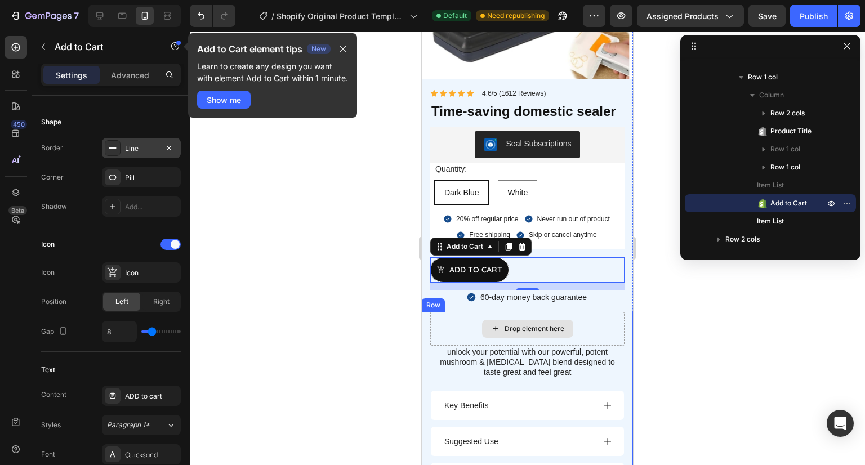
click at [470, 332] on div "Drop element here" at bounding box center [527, 329] width 194 height 34
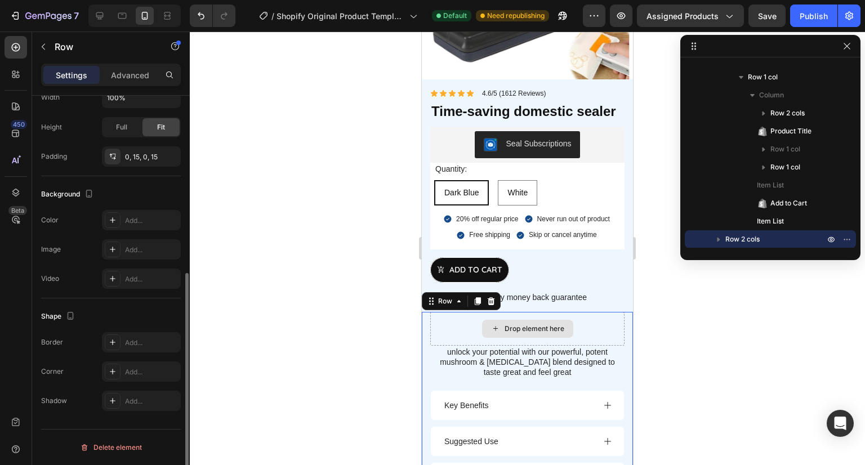
scroll to position [0, 0]
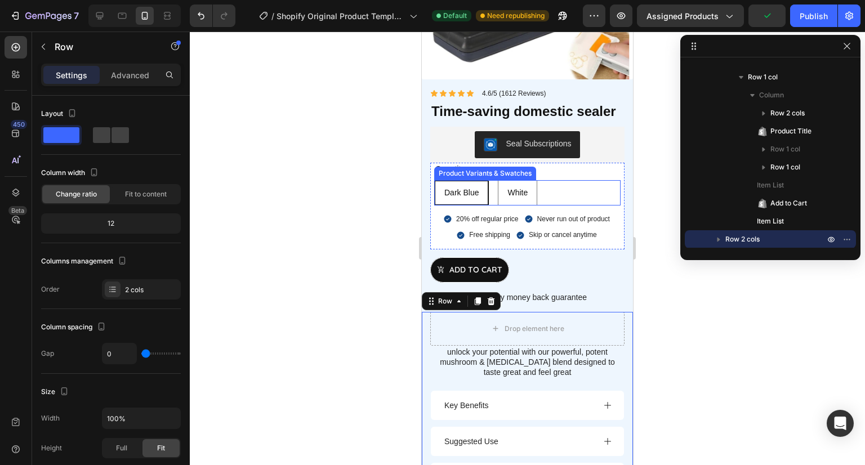
click at [464, 197] on span "Dark Blue" at bounding box center [461, 192] width 34 height 9
click at [434, 180] on input "Dark Blue Dark Blue Dark Blue" at bounding box center [434, 180] width 1 height 1
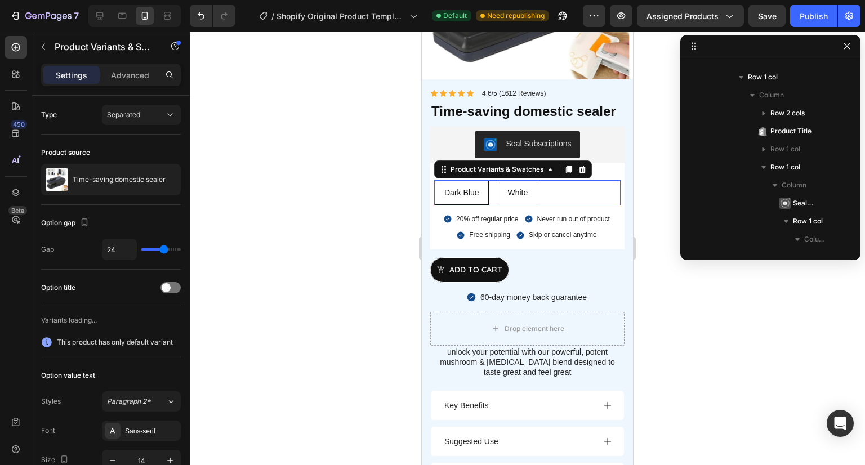
scroll to position [303, 0]
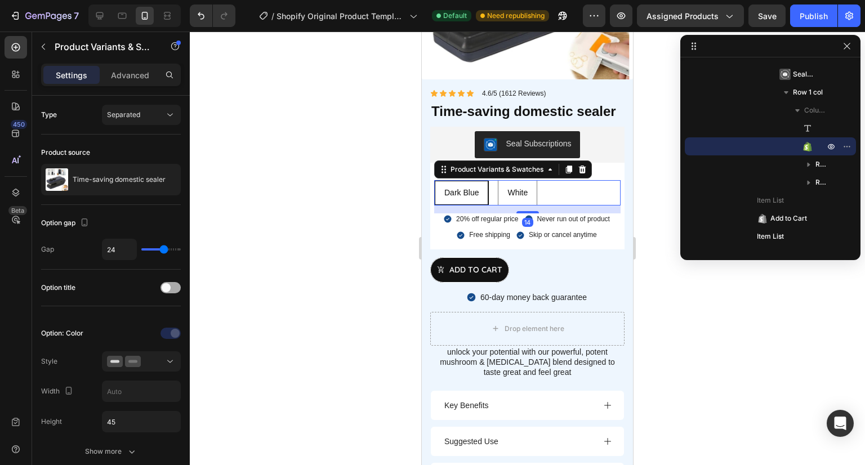
click at [175, 283] on div at bounding box center [170, 287] width 20 height 11
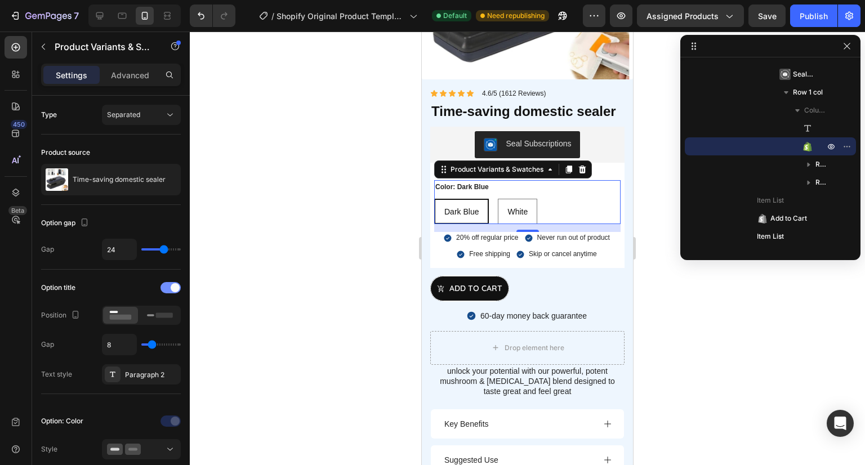
click at [175, 283] on span at bounding box center [175, 287] width 9 height 9
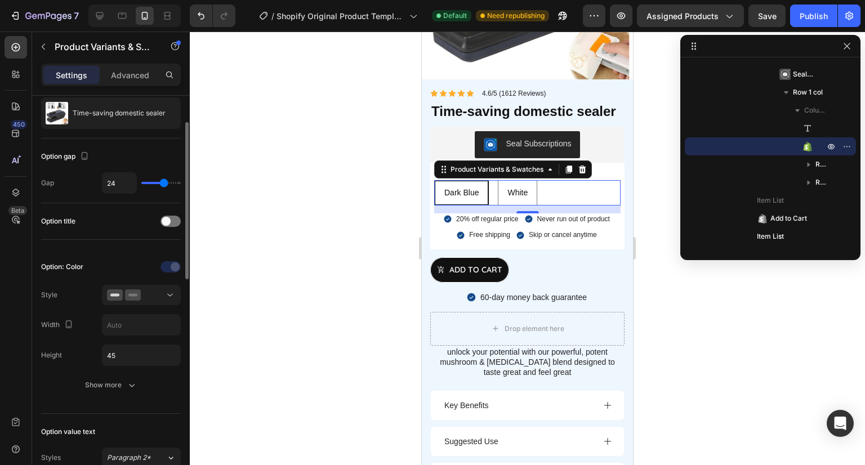
scroll to position [67, 0]
click at [164, 291] on div at bounding box center [141, 294] width 69 height 11
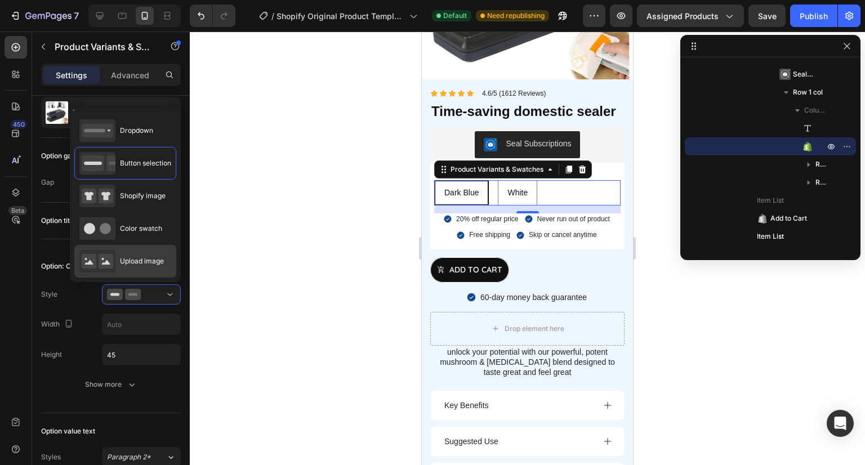
click at [143, 258] on span "Upload image" at bounding box center [142, 261] width 44 height 10
type input "64"
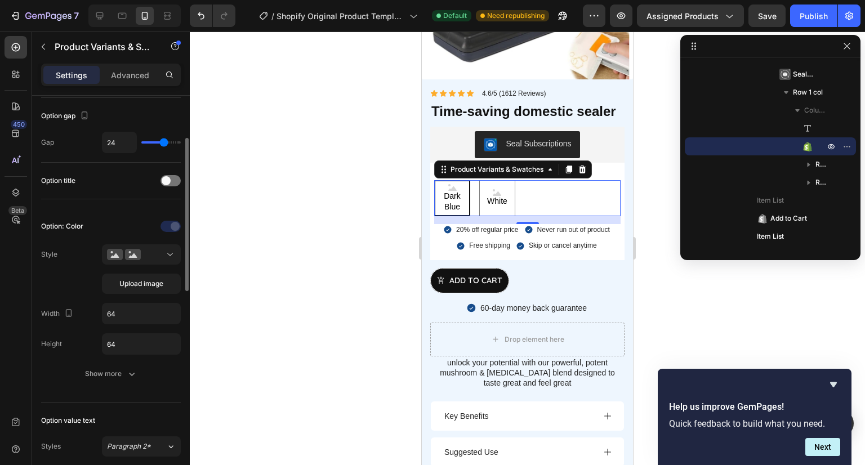
scroll to position [108, 0]
click at [109, 374] on div "Show more" at bounding box center [111, 372] width 52 height 11
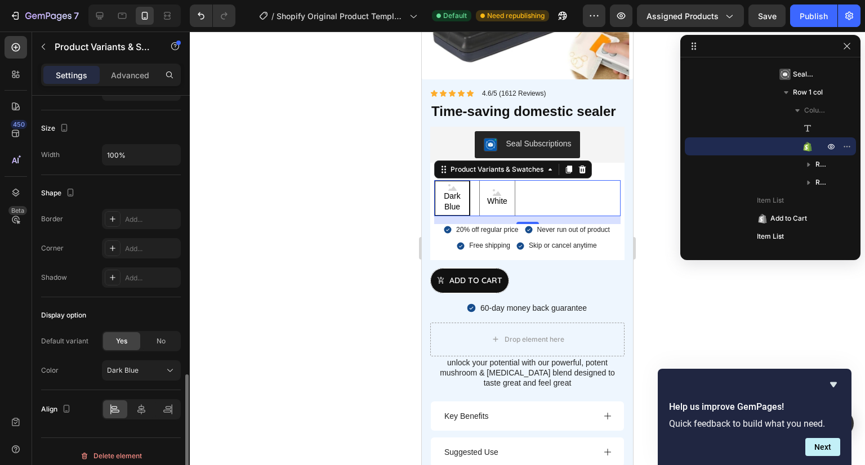
scroll to position [856, 0]
